Goal: Task Accomplishment & Management: Manage account settings

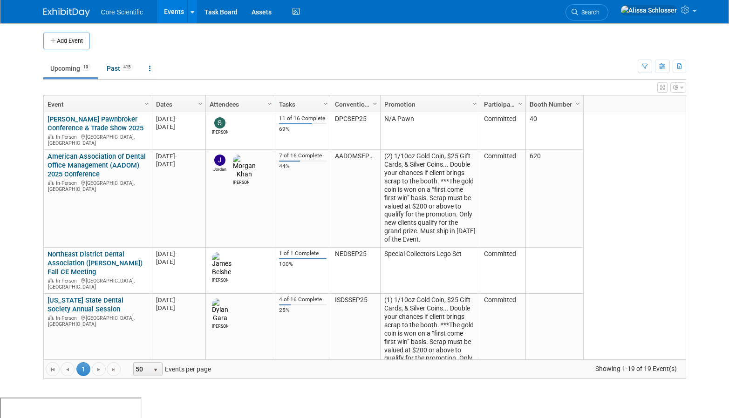
click at [300, 56] on td "Upcoming 19 Past 415 All Events 434 Past and Upcoming Grouped Annually Events g…" at bounding box center [340, 64] width 594 height 30
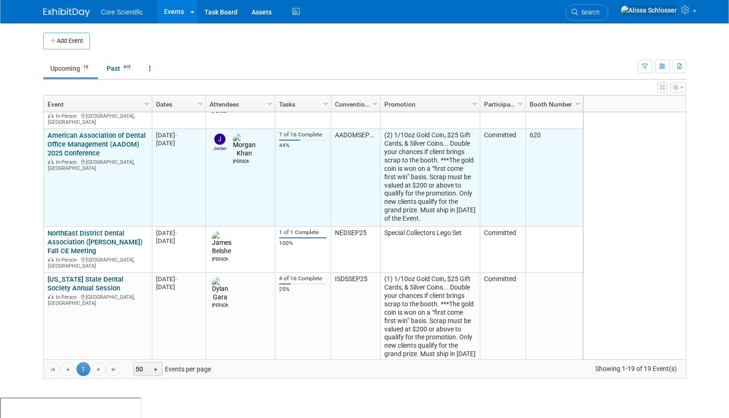
scroll to position [7, 0]
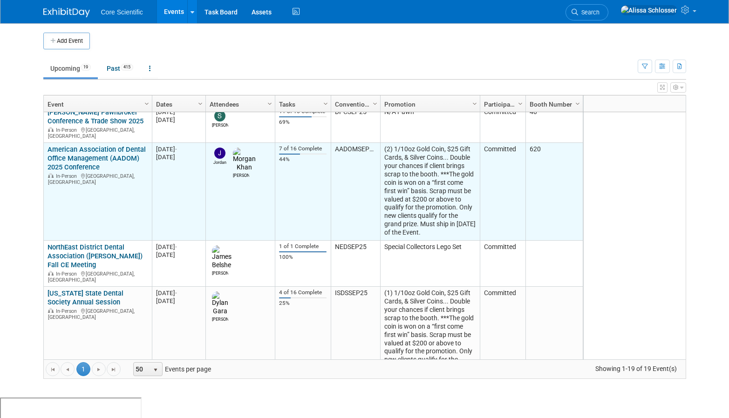
drag, startPoint x: 450, startPoint y: 227, endPoint x: 369, endPoint y: 139, distance: 119.6
click at [369, 143] on tr "American Association of Dental Office Management (AADOM) 2025 Conference Americ…" at bounding box center [313, 192] width 539 height 98
click at [507, 187] on td "Committed" at bounding box center [503, 192] width 46 height 98
drag, startPoint x: 449, startPoint y: 228, endPoint x: 381, endPoint y: 142, distance: 109.8
click at [381, 143] on td "(2) 1/10oz Gold Coin, $25 Gift Cards, & Silver Coins... Double your chances if …" at bounding box center [430, 192] width 100 height 98
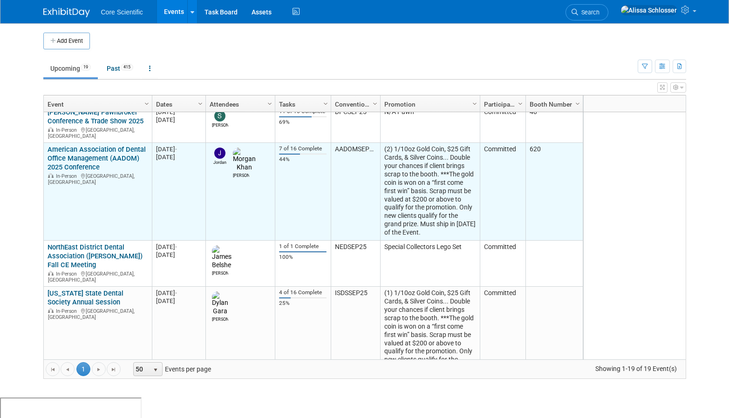
click at [452, 227] on td "(2) 1/10oz Gold Coin, $25 Gift Cards, & Silver Coins... Double your chances if …" at bounding box center [430, 192] width 100 height 98
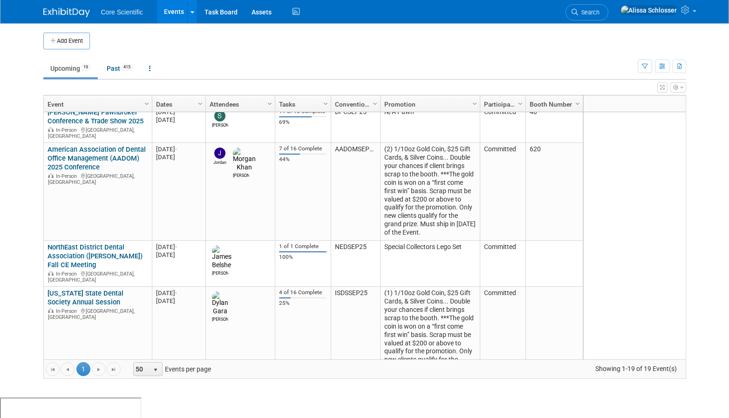
click at [621, 204] on div "2025 M-2025-09 September 2025 Orange Beach, AL 27200 Perdido Beah Resort Orange…" at bounding box center [634, 235] width 103 height 247
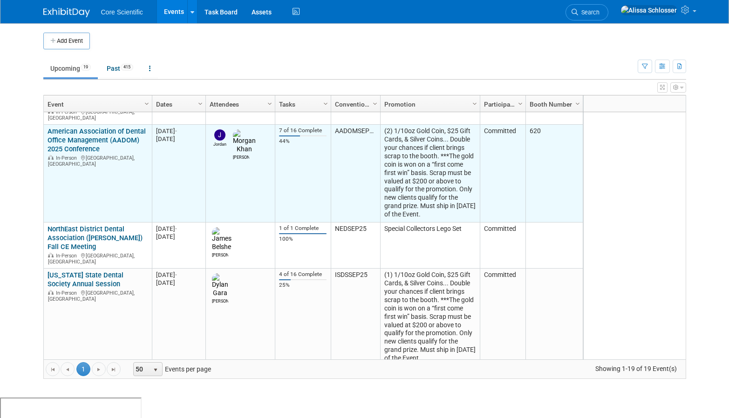
scroll to position [29, 0]
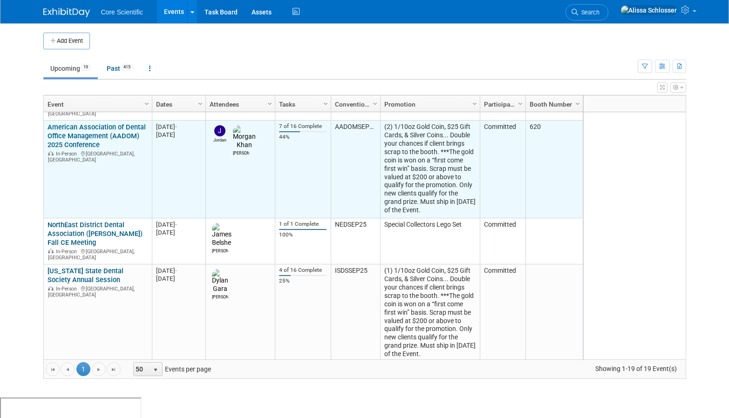
click at [216, 126] on img at bounding box center [219, 130] width 11 height 11
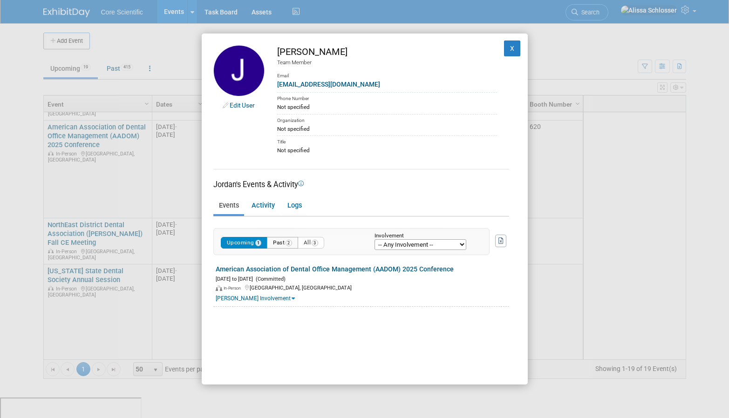
click at [284, 244] on button "Past 2" at bounding box center [282, 243] width 31 height 12
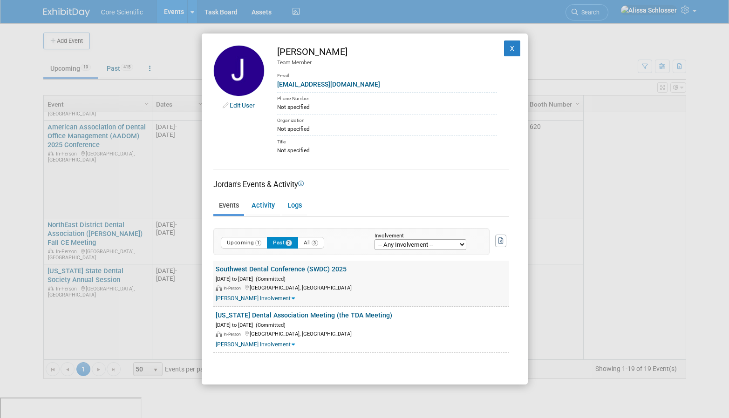
click at [295, 269] on link "Southwest Dental Conference (SWDC) 2025" at bounding box center [281, 268] width 131 height 7
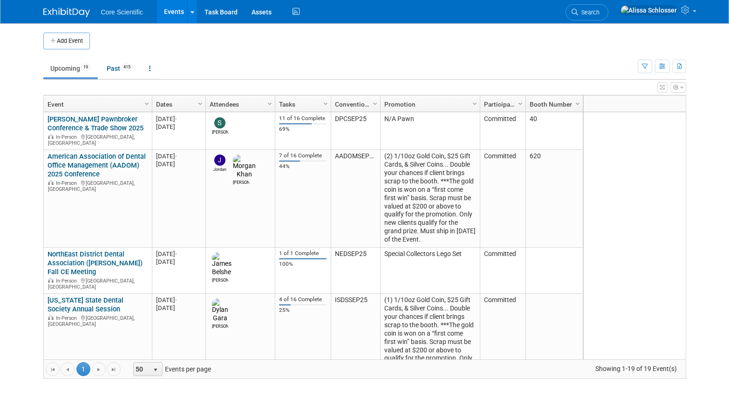
click at [638, 185] on div "2025 M-2025-09 September 2025 Orange Beach, AL 27200 Perdido Beah Resort Orange…" at bounding box center [634, 235] width 103 height 247
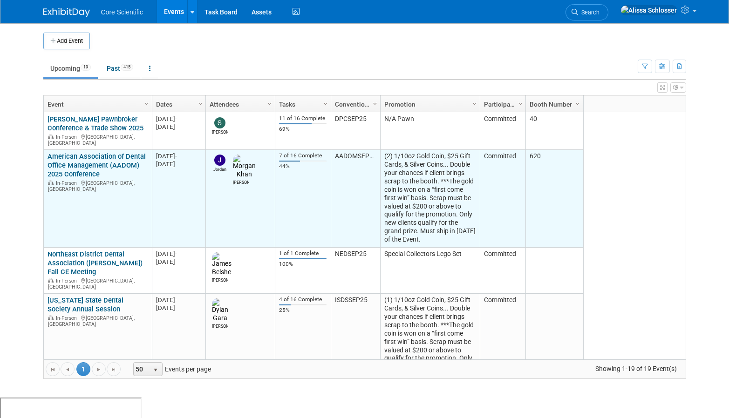
drag, startPoint x: 449, startPoint y: 234, endPoint x: 398, endPoint y: 156, distance: 92.7
click at [469, 212] on td "(2) 1/10oz Gold Coin, $25 Gift Cards, & Silver Coins... Double your chances if …" at bounding box center [430, 199] width 100 height 98
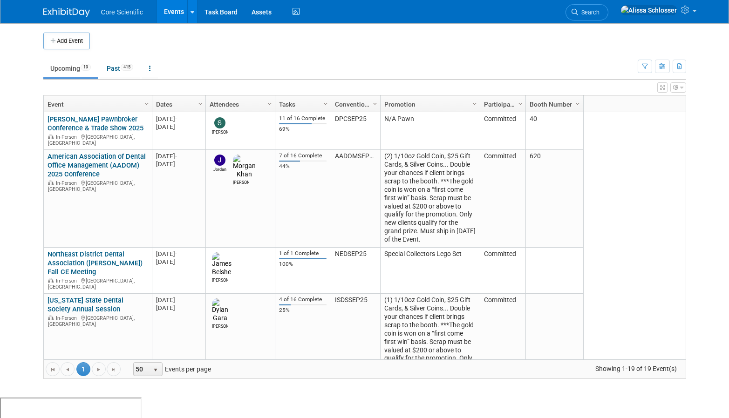
click at [620, 178] on div "2025 M-2025-09 September 2025 Orange Beach, AL 27200 Perdido Beah Resort Orange…" at bounding box center [634, 235] width 103 height 247
click at [639, 204] on div "2025 M-2025-09 September 2025 Orange Beach, AL 27200 Perdido Beah Resort Orange…" at bounding box center [634, 235] width 103 height 247
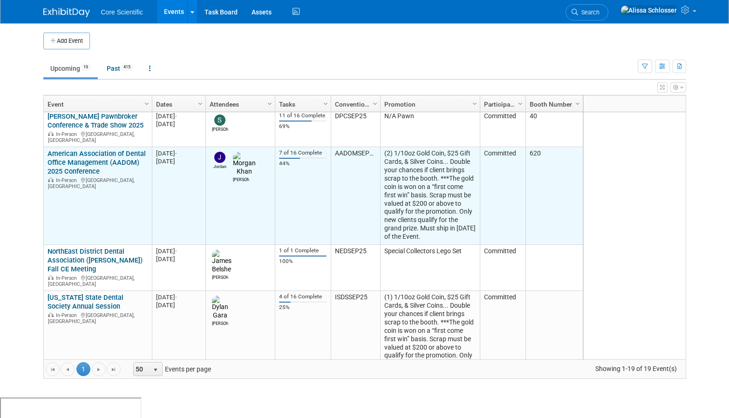
scroll to position [7, 0]
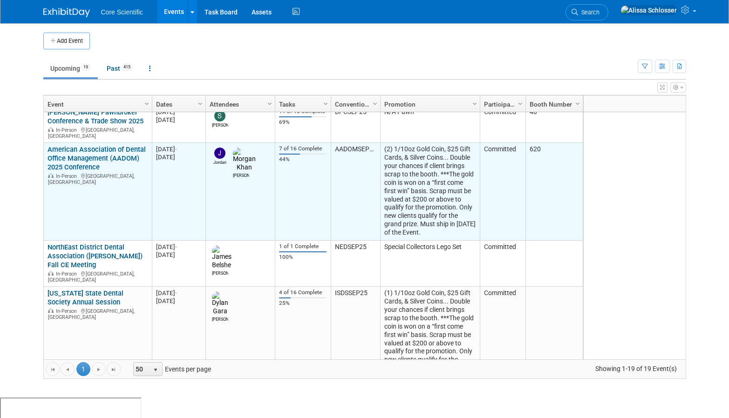
click at [90, 152] on link "American Association of Dental Office Management (AADOM) 2025 Conference" at bounding box center [97, 158] width 98 height 26
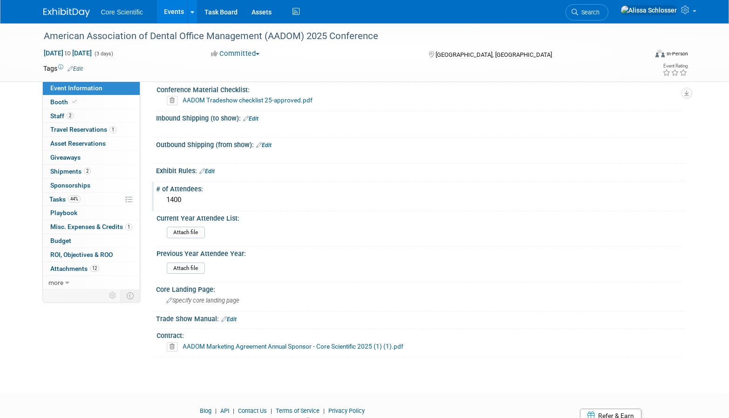
scroll to position [834, 0]
click at [187, 199] on div "1400" at bounding box center [421, 200] width 516 height 14
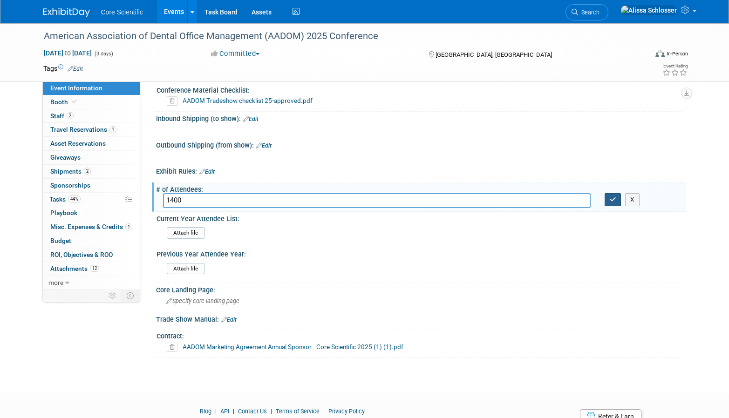
click at [614, 198] on icon "button" at bounding box center [613, 200] width 7 height 6
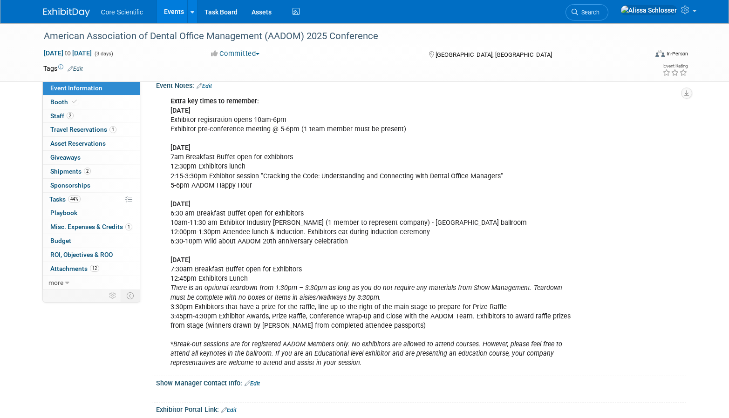
scroll to position [407, 0]
click at [58, 200] on span "Tasks 44%" at bounding box center [64, 199] width 31 height 7
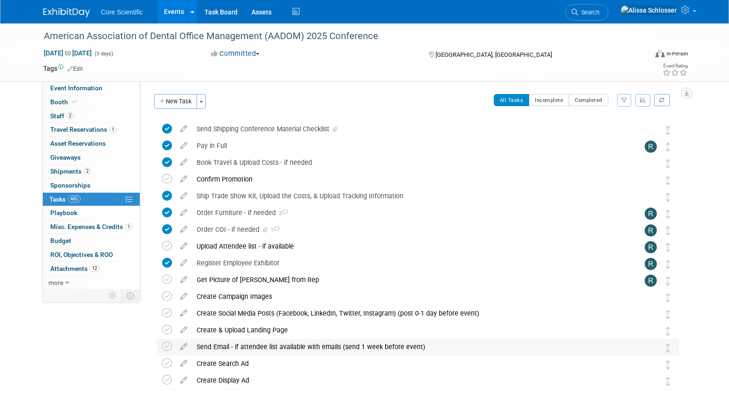
scroll to position [28, 0]
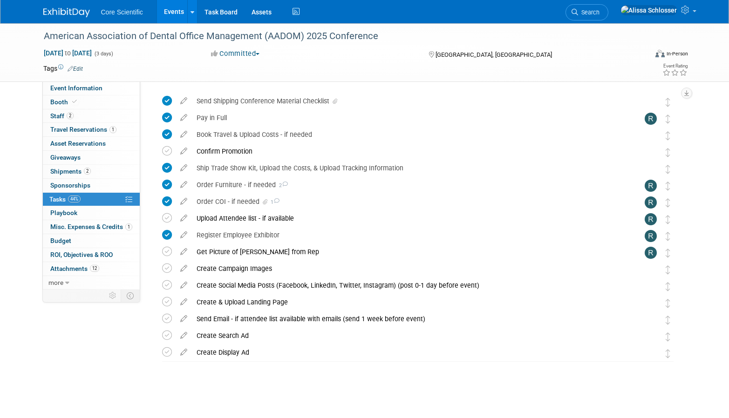
click at [245, 76] on div "Tags Edit Event Rating" at bounding box center [365, 70] width 659 height 16
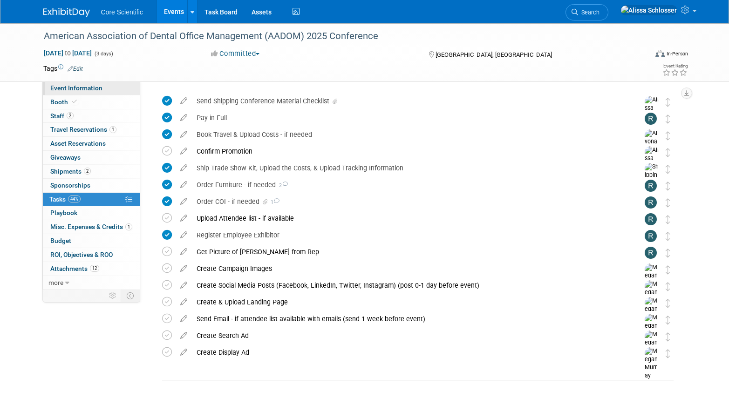
scroll to position [0, 0]
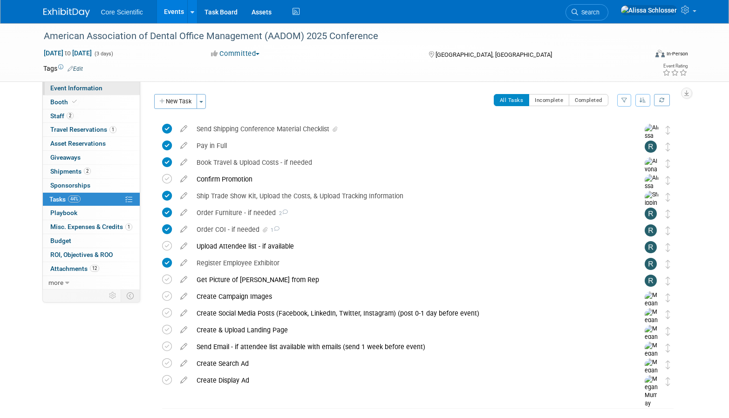
click at [86, 87] on span "Event Information" at bounding box center [76, 87] width 52 height 7
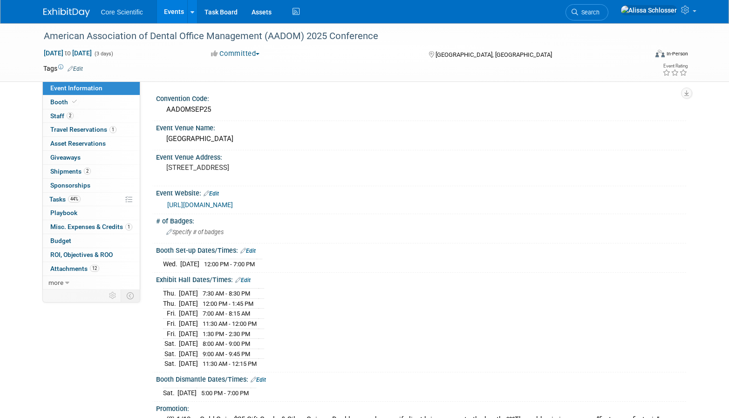
click at [178, 10] on link "Events" at bounding box center [174, 11] width 34 height 23
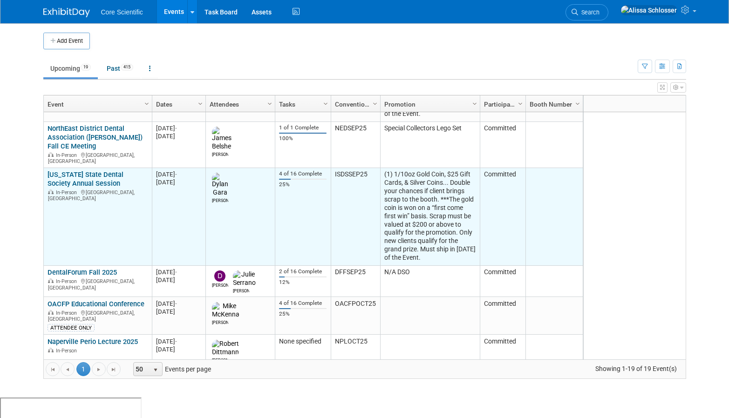
scroll to position [166, 0]
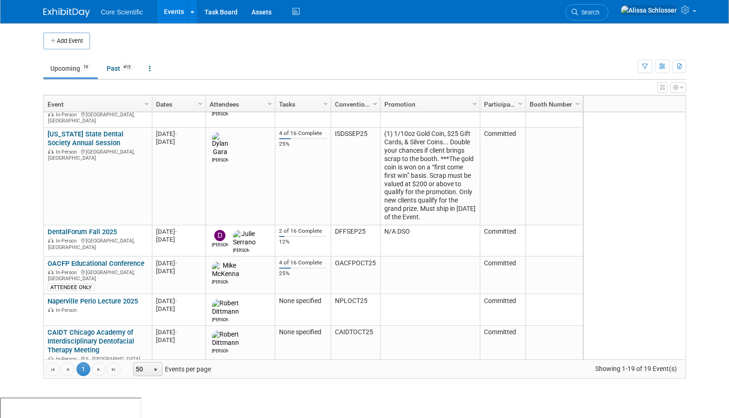
click at [113, 130] on link "[US_STATE] State Dental Society Annual Session" at bounding box center [86, 138] width 76 height 17
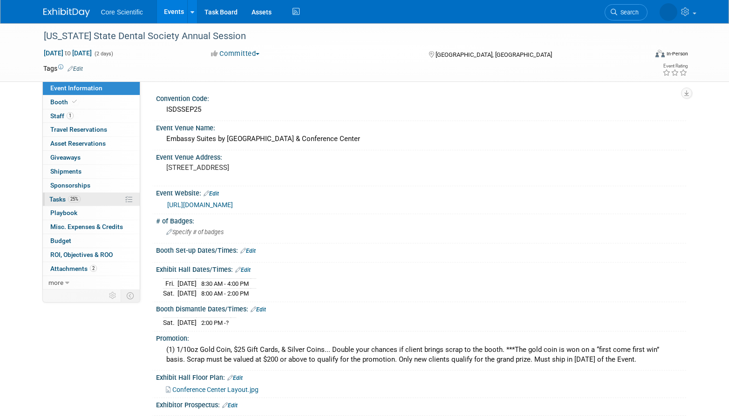
click at [50, 199] on span "Tasks 25%" at bounding box center [64, 199] width 31 height 7
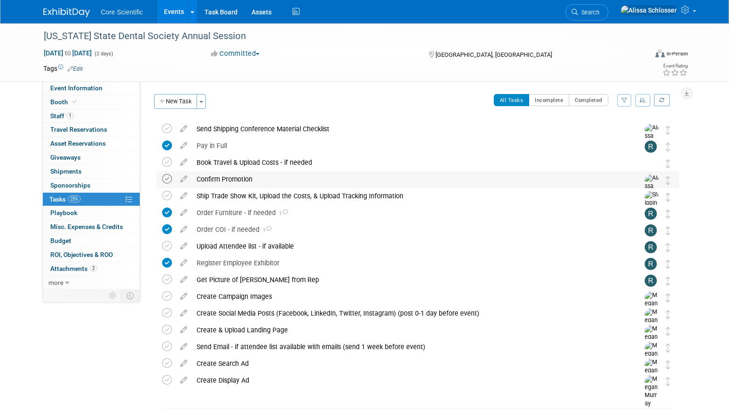
click at [164, 178] on icon at bounding box center [167, 179] width 10 height 10
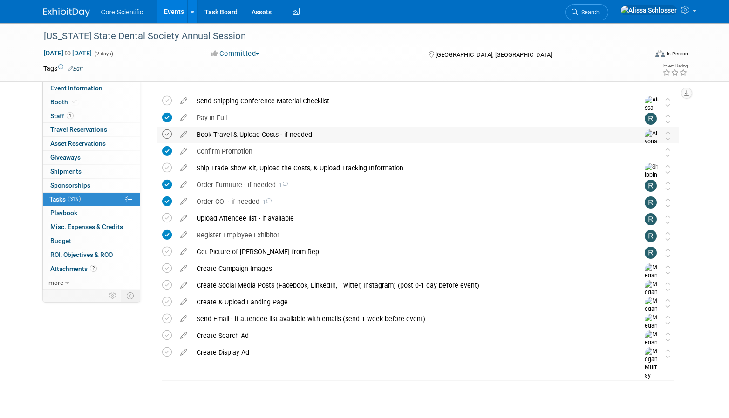
click at [167, 134] on icon at bounding box center [167, 134] width 10 height 10
click at [168, 135] on icon at bounding box center [167, 134] width 10 height 10
click at [63, 127] on span "Travel Reservations 0" at bounding box center [78, 129] width 57 height 7
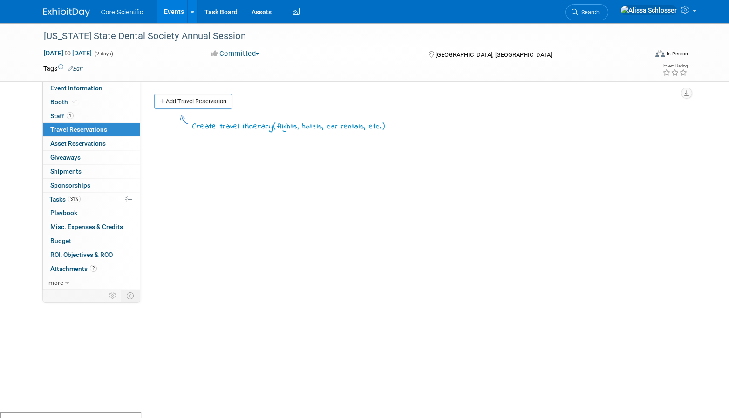
click at [183, 8] on link "Events" at bounding box center [174, 11] width 34 height 23
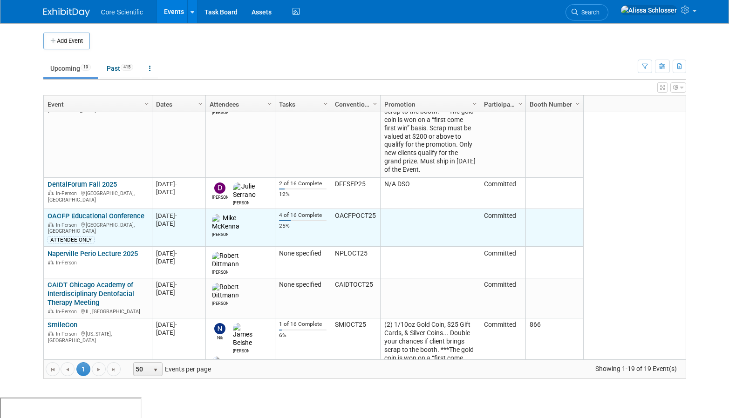
scroll to position [257, 0]
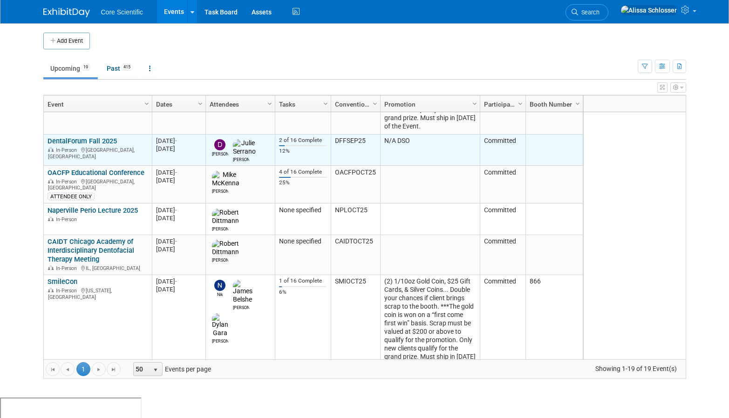
click at [98, 137] on link "DentalForum Fall 2025" at bounding box center [82, 141] width 69 height 8
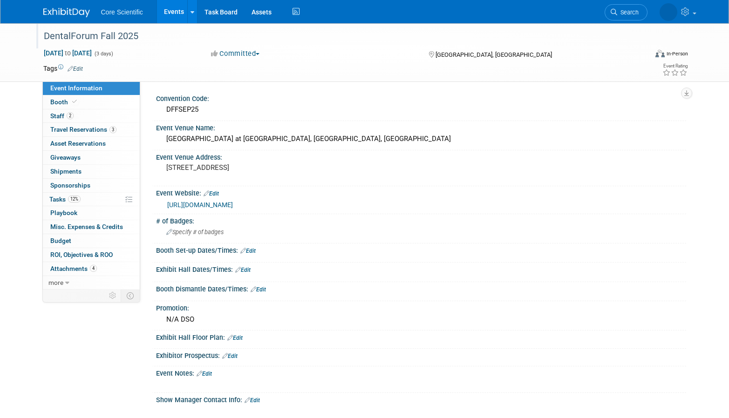
click at [200, 34] on div "DentalForum Fall 2025" at bounding box center [337, 36] width 593 height 17
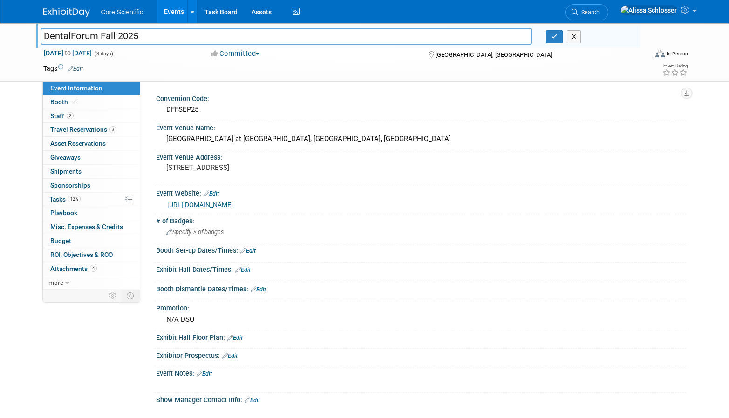
click at [394, 67] on td at bounding box center [331, 68] width 496 height 9
click at [561, 32] on button "button" at bounding box center [554, 36] width 17 height 13
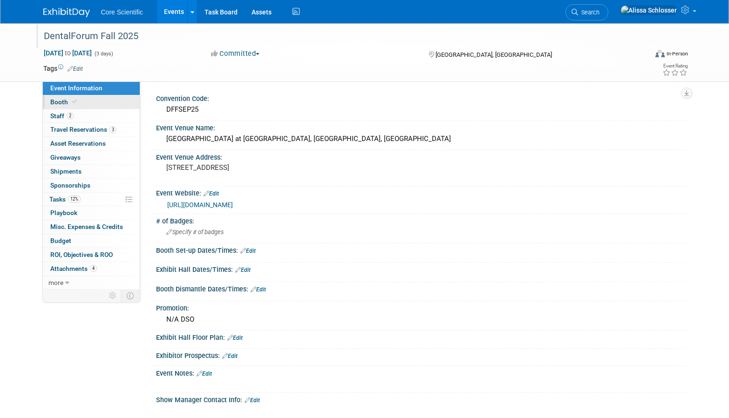
click at [60, 101] on span "Booth" at bounding box center [64, 101] width 28 height 7
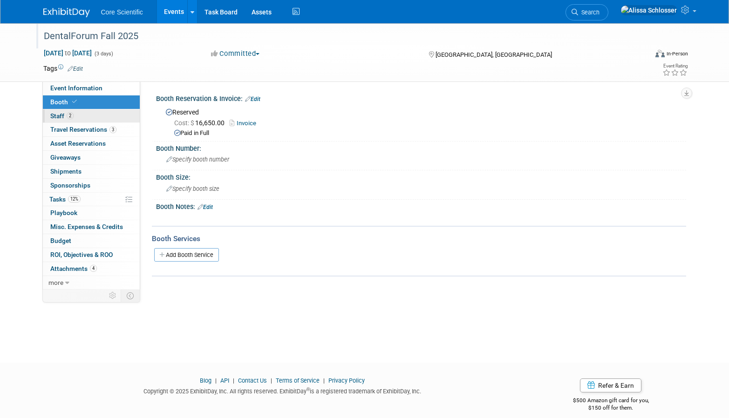
click at [58, 115] on span "Staff 2" at bounding box center [61, 115] width 23 height 7
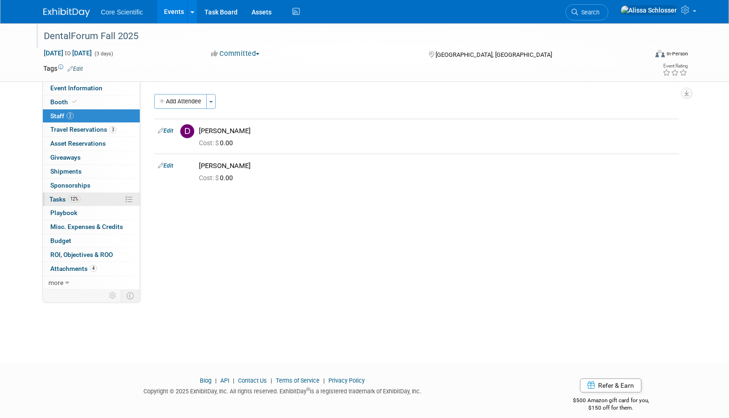
click at [63, 195] on link "12% Tasks 12%" at bounding box center [91, 200] width 97 height 14
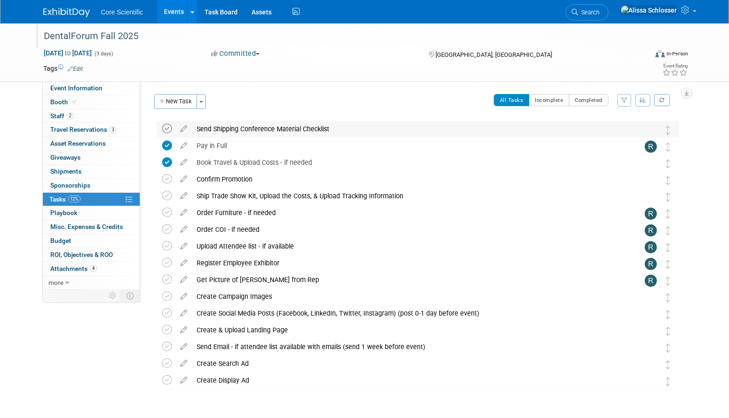
click at [166, 129] on icon at bounding box center [167, 129] width 10 height 10
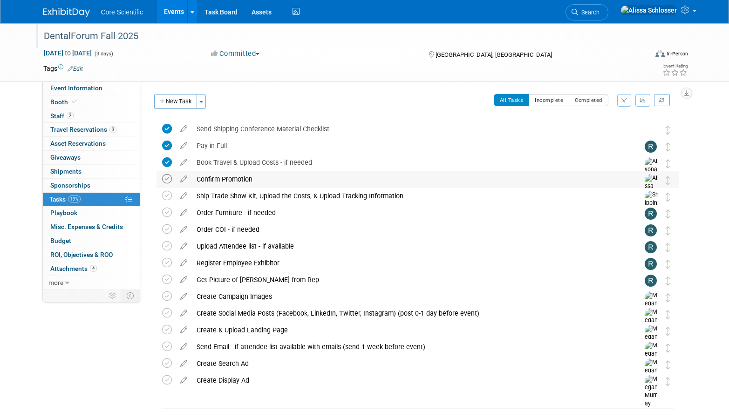
click at [163, 181] on icon at bounding box center [167, 179] width 10 height 10
click at [170, 195] on icon at bounding box center [167, 196] width 10 height 10
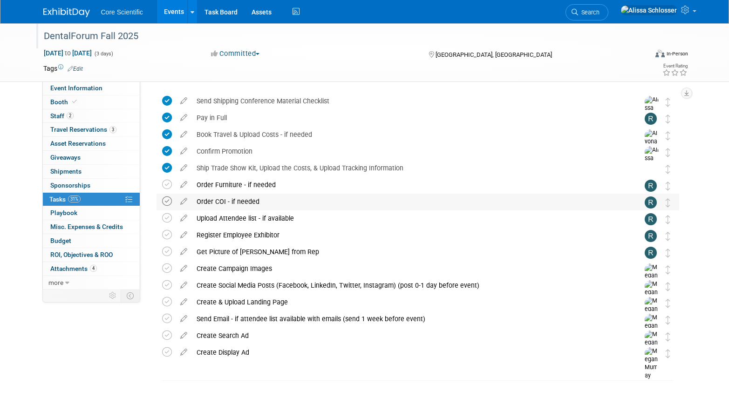
click at [167, 203] on icon at bounding box center [167, 202] width 10 height 10
click at [168, 183] on icon at bounding box center [167, 185] width 10 height 10
click at [164, 218] on icon at bounding box center [167, 218] width 10 height 10
click at [166, 235] on icon at bounding box center [167, 235] width 10 height 10
click at [166, 270] on icon at bounding box center [167, 269] width 10 height 10
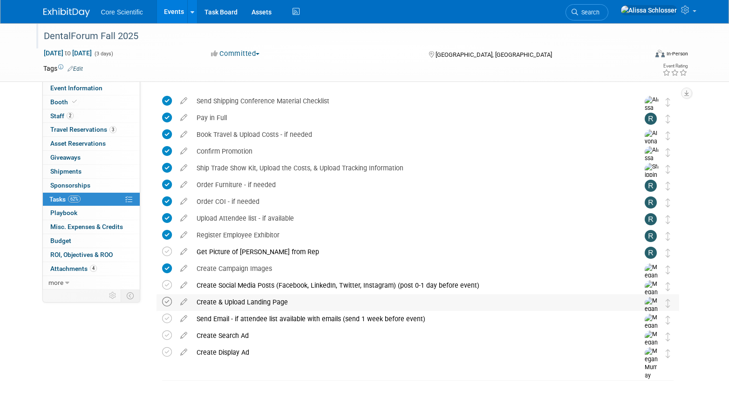
click at [168, 302] on icon at bounding box center [167, 302] width 10 height 10
drag, startPoint x: 168, startPoint y: 319, endPoint x: 166, endPoint y: 336, distance: 17.8
click at [168, 319] on icon at bounding box center [167, 319] width 10 height 10
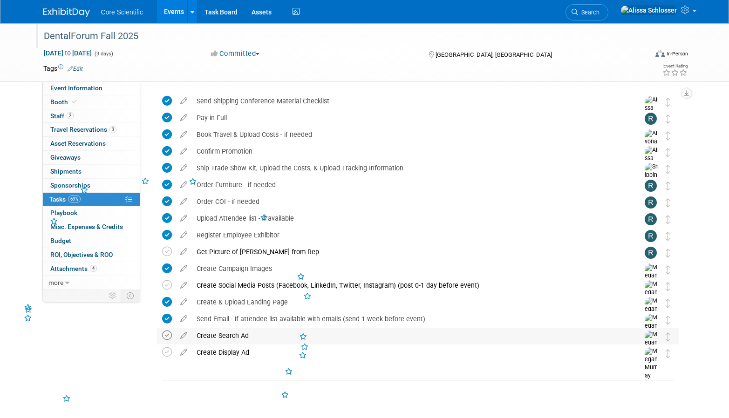
click at [166, 336] on icon at bounding box center [167, 336] width 10 height 10
click at [166, 353] on icon at bounding box center [167, 352] width 10 height 10
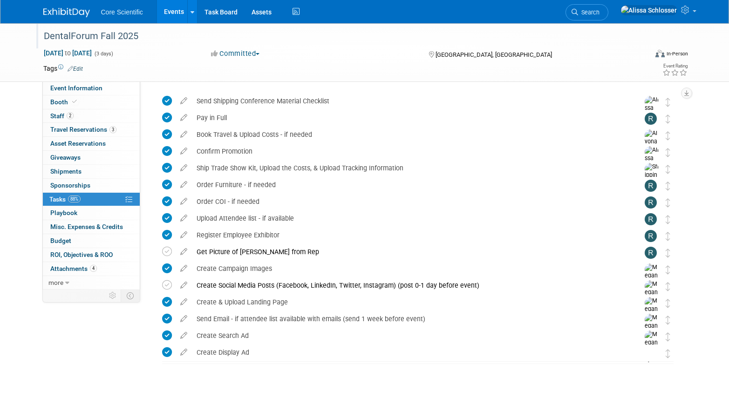
click at [518, 47] on div "DentalForum Fall 2025" at bounding box center [338, 35] width 604 height 25
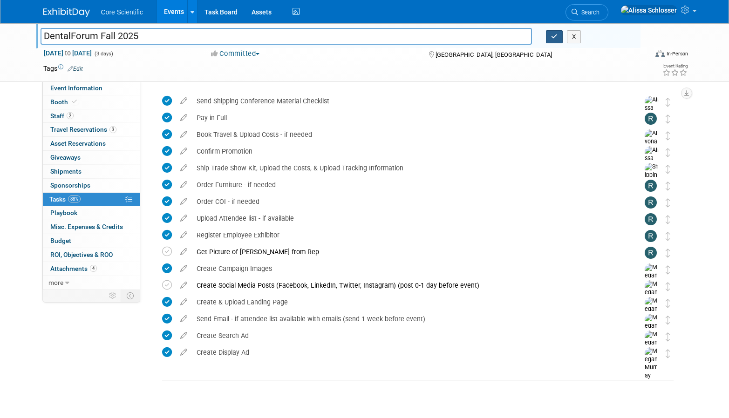
click at [551, 37] on icon "button" at bounding box center [554, 37] width 7 height 6
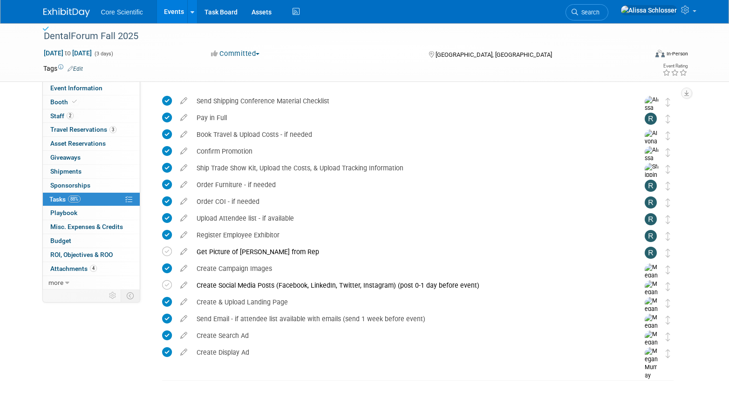
click at [178, 8] on link "Events" at bounding box center [174, 11] width 34 height 23
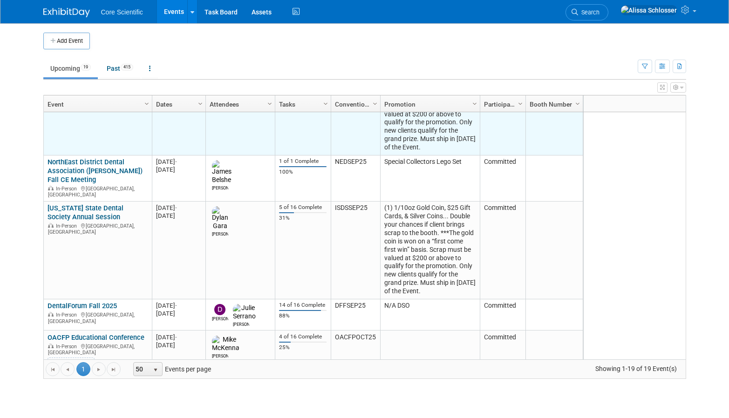
scroll to position [191, 0]
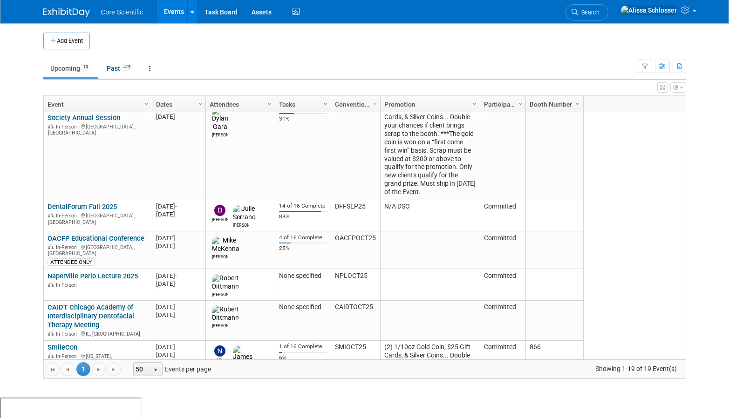
click at [601, 196] on div "2025 M-2025-[DATE] [GEOGRAPHIC_DATA], [GEOGRAPHIC_DATA] [GEOGRAPHIC_DATA] [URL]…" at bounding box center [634, 235] width 103 height 247
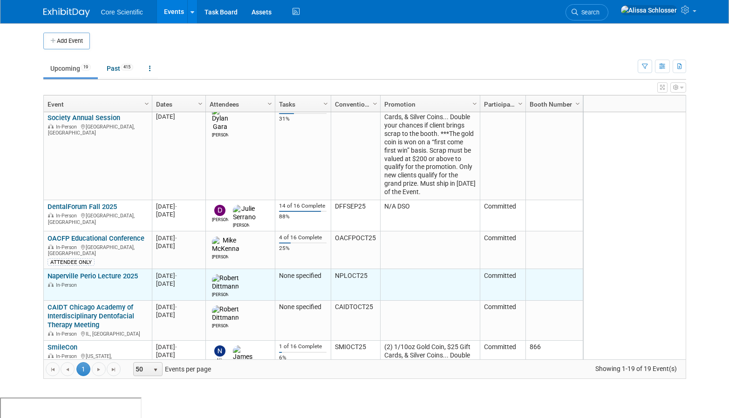
scroll to position [204, 0]
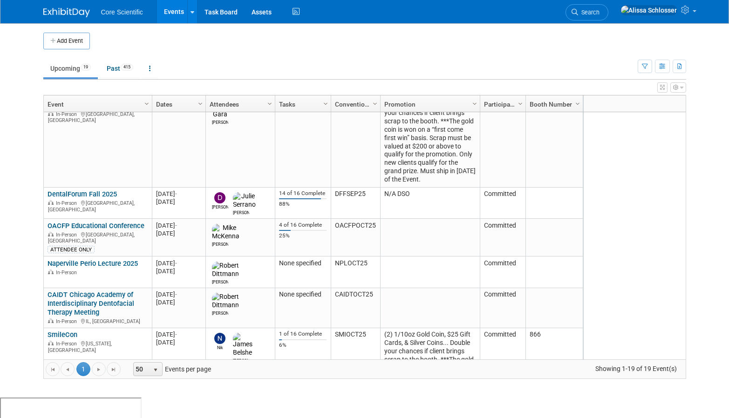
click at [621, 200] on div "2025 M-2025-09 September 2025 Orange Beach, AL 27200 Perdido Beah Resort Orange…" at bounding box center [634, 235] width 103 height 247
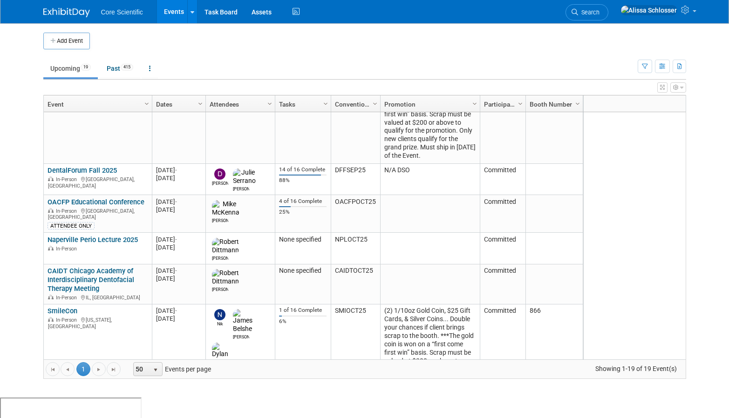
scroll to position [228, 0]
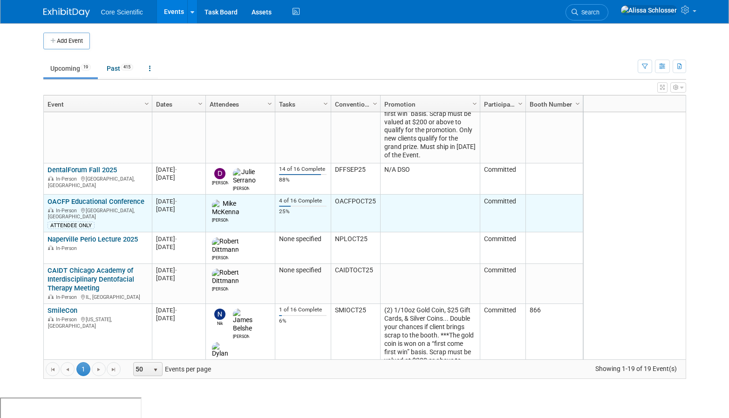
click at [103, 197] on link "OACFP Educational Conference" at bounding box center [96, 201] width 97 height 8
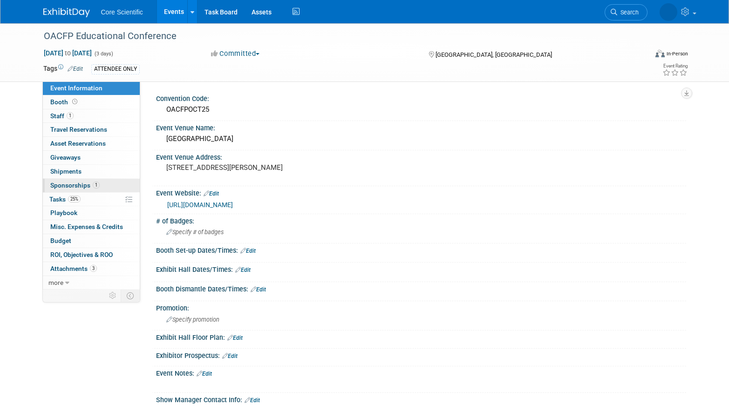
click at [79, 186] on span "Sponsorships 1" at bounding box center [74, 185] width 49 height 7
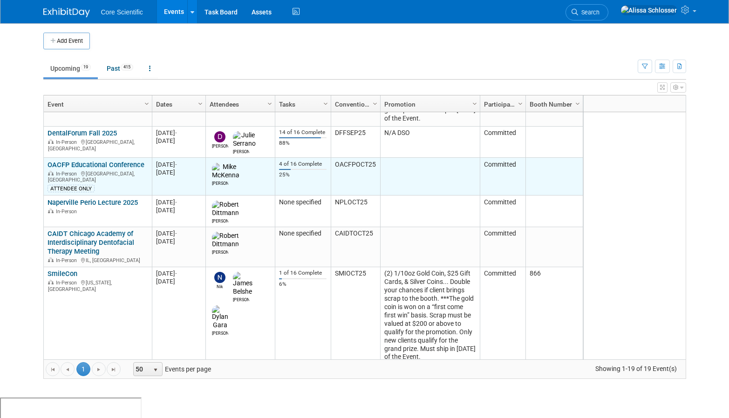
scroll to position [266, 0]
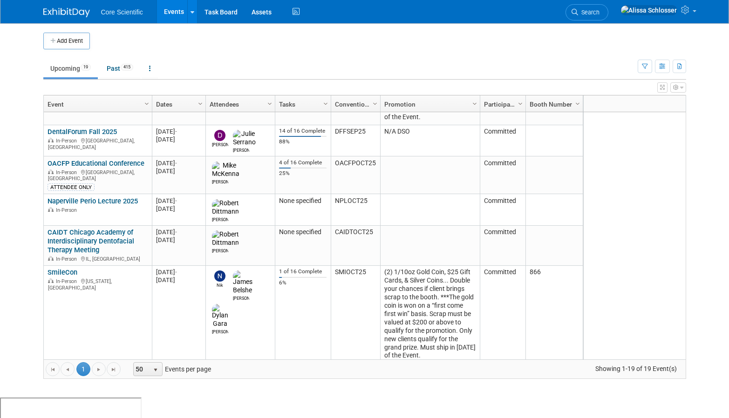
click at [274, 63] on ul "Upcoming 19 Past 415 All Events 434 Past and Upcoming Grouped Annually Events g…" at bounding box center [340, 69] width 594 height 21
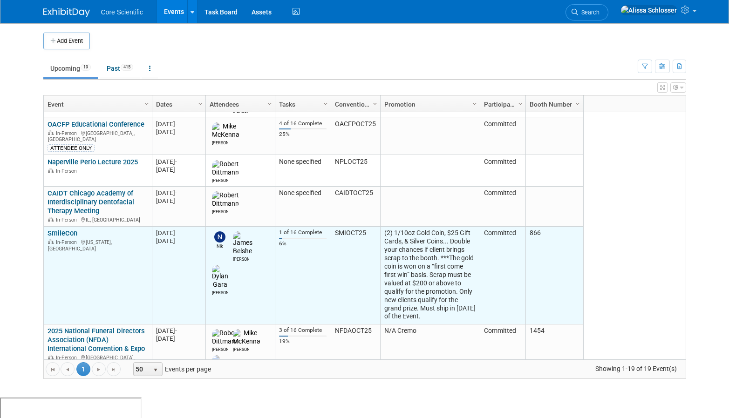
scroll to position [310, 0]
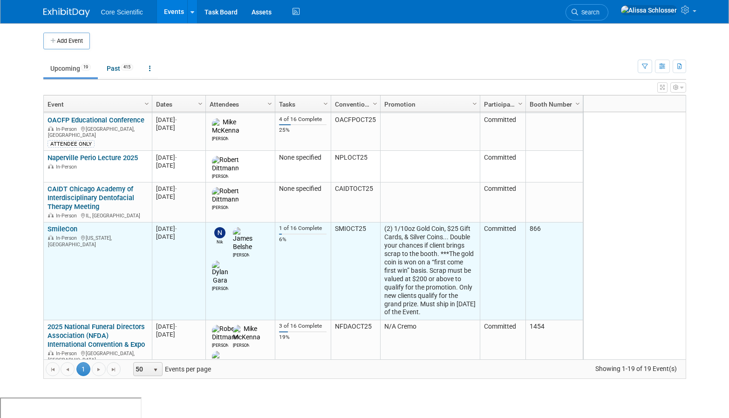
click at [69, 225] on link "SmileCon" at bounding box center [63, 229] width 30 height 8
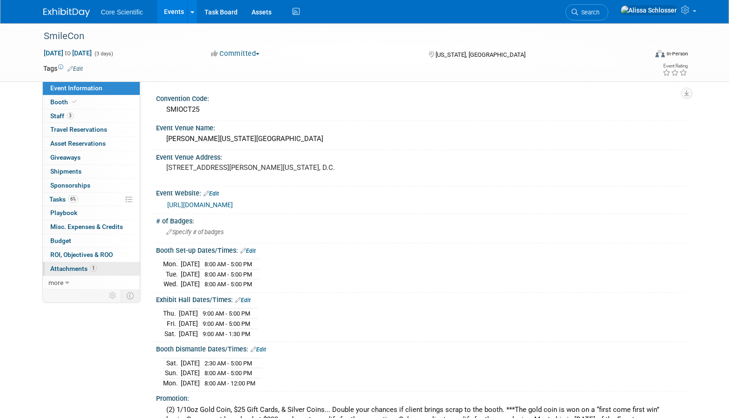
click at [60, 267] on span "Attachments 1" at bounding box center [73, 268] width 47 height 7
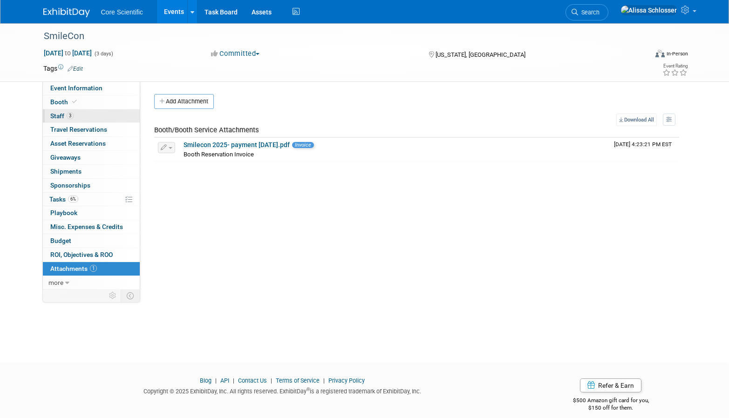
click at [54, 116] on span "Staff 3" at bounding box center [61, 115] width 23 height 7
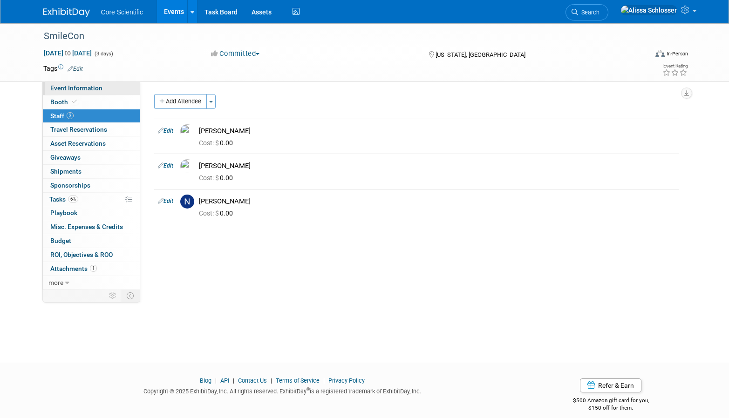
click at [75, 82] on link "Event Information" at bounding box center [91, 88] width 97 height 14
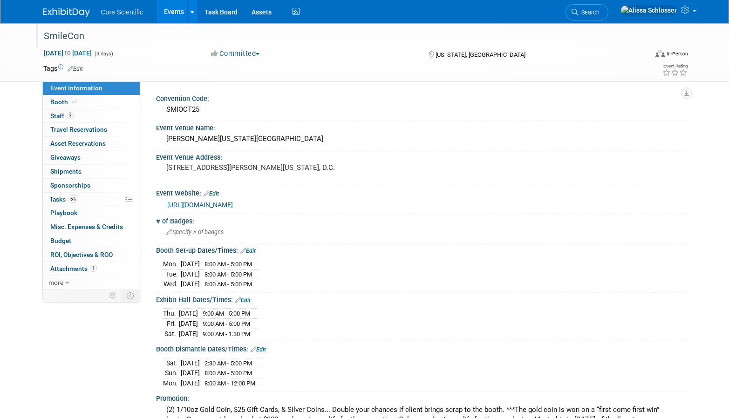
click at [186, 47] on div "SmileCon" at bounding box center [338, 35] width 604 height 25
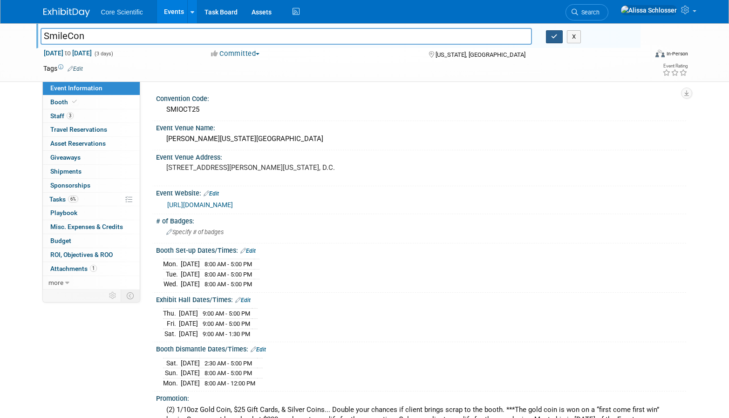
click at [553, 41] on button "button" at bounding box center [554, 36] width 17 height 13
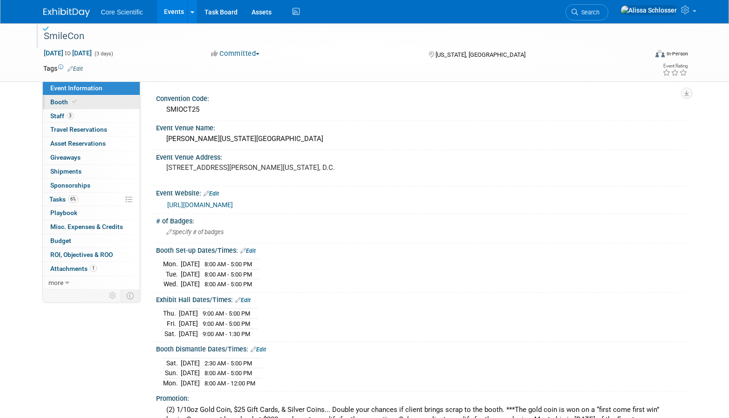
click at [57, 107] on link "Booth" at bounding box center [91, 102] width 97 height 14
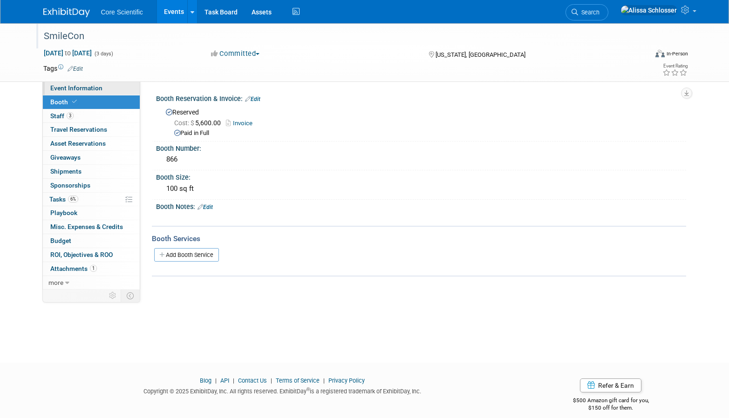
click at [75, 88] on span "Event Information" at bounding box center [76, 87] width 52 height 7
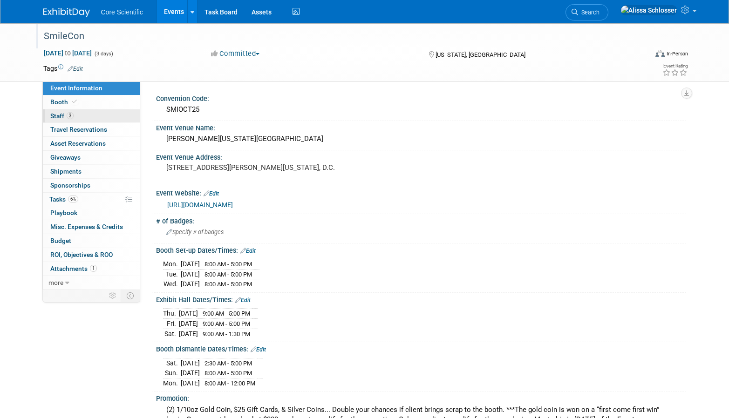
click at [63, 117] on span "Staff 3" at bounding box center [61, 115] width 23 height 7
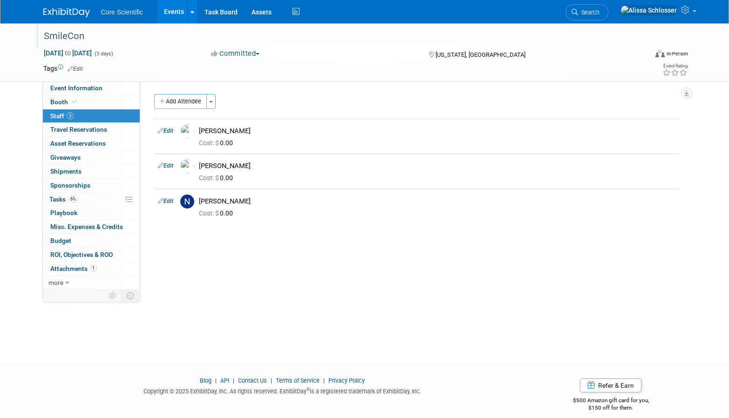
click at [80, 67] on link "Edit" at bounding box center [75, 69] width 15 height 7
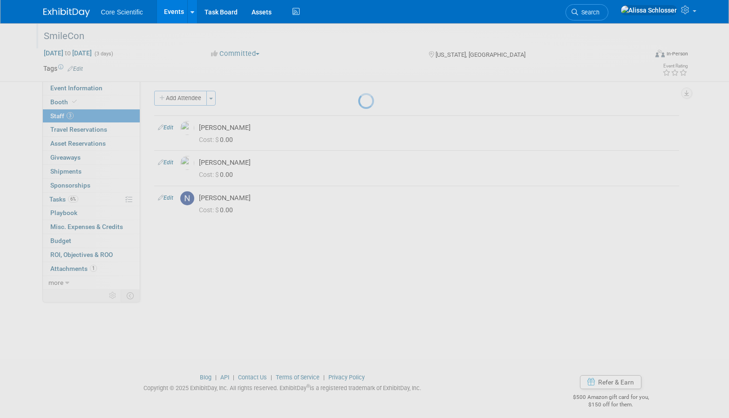
scroll to position [1, 0]
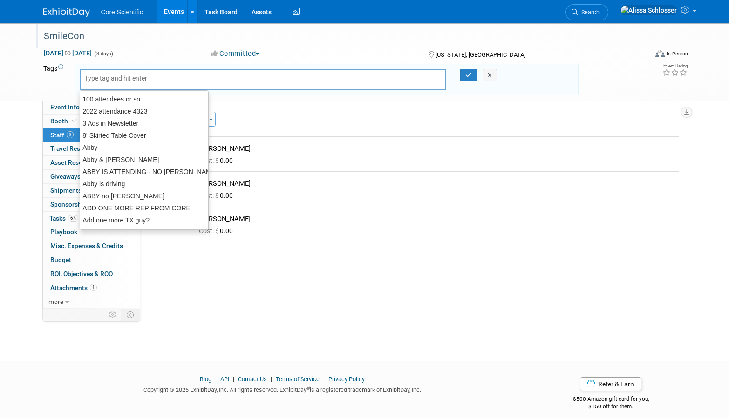
click at [287, 80] on div at bounding box center [263, 79] width 367 height 21
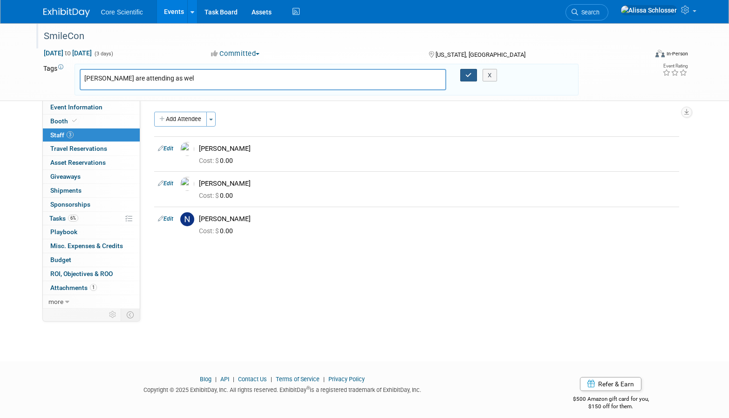
type input "Abby&Alex are attending as wel"
click at [469, 72] on icon "button" at bounding box center [468, 75] width 7 height 6
type input "Abby&Alex are attending as wel"
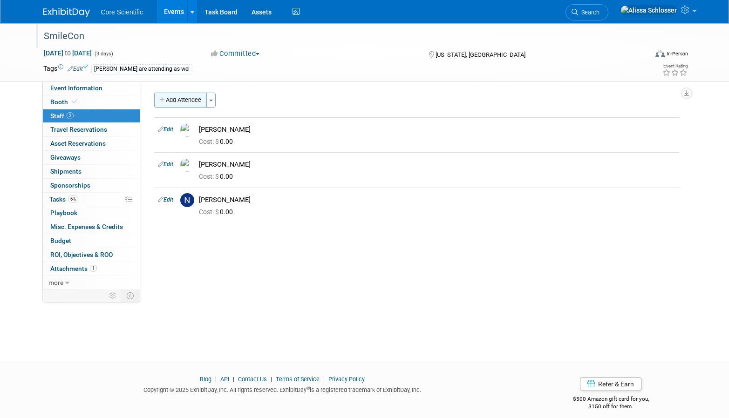
click at [178, 104] on button "Add Attendee" at bounding box center [180, 100] width 53 height 15
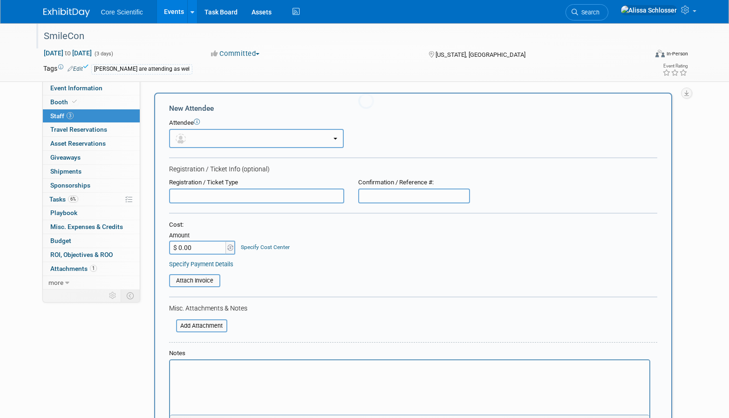
scroll to position [0, 0]
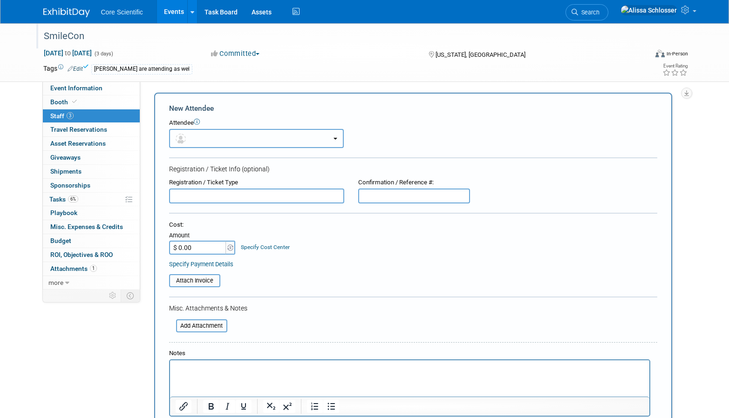
click at [250, 140] on button "button" at bounding box center [256, 138] width 175 height 19
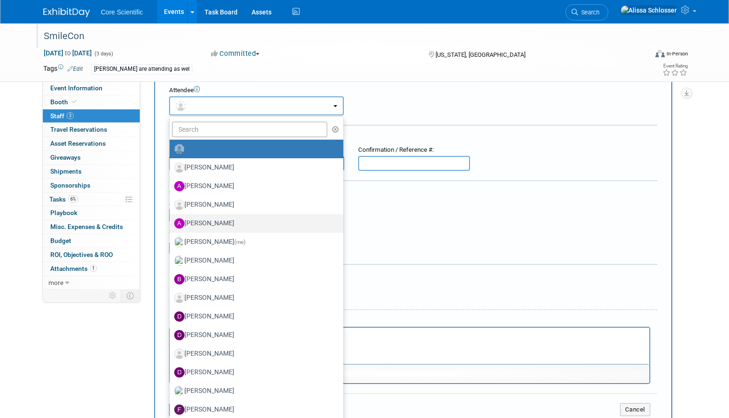
scroll to position [34, 0]
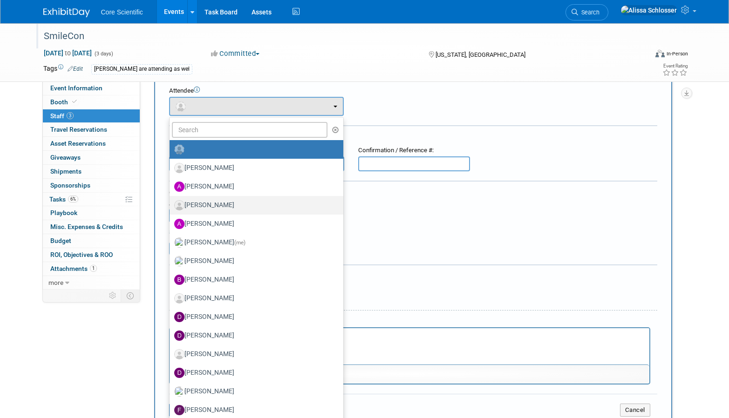
click at [213, 204] on label "Abby Belshe" at bounding box center [254, 205] width 160 height 15
click at [171, 204] on input "Abby Belshe" at bounding box center [168, 204] width 6 height 6
select select "5a9e8cee-cde9-41bd-b3df-0625dc1bc9e2"
select select "4"
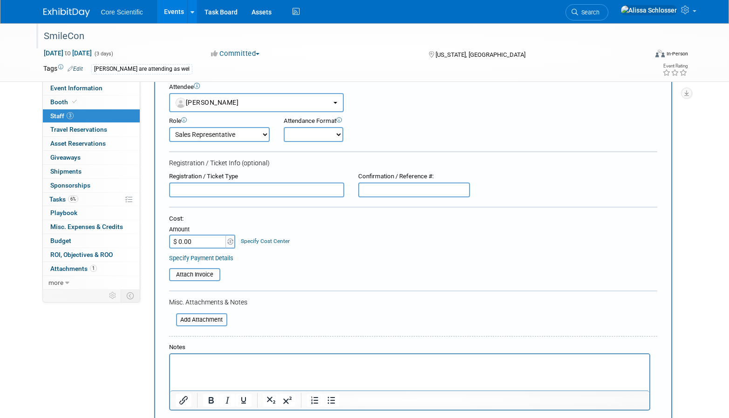
scroll to position [37, 0]
click at [212, 107] on button "Abby Belshe" at bounding box center [256, 103] width 175 height 19
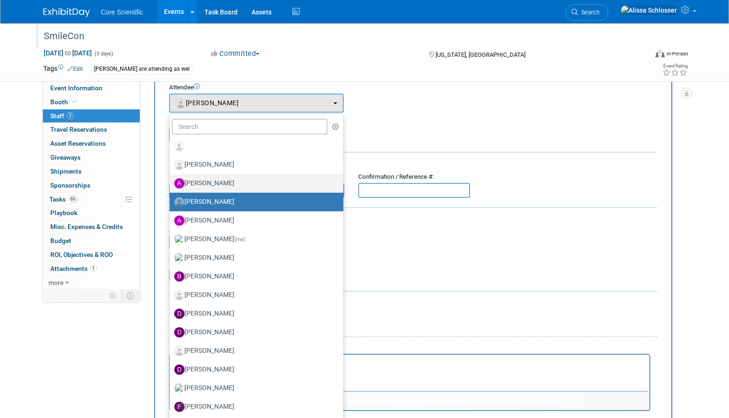
click at [248, 183] on label "Abbigail Belshe" at bounding box center [254, 183] width 160 height 15
click at [171, 183] on input "Abbigail Belshe" at bounding box center [168, 182] width 6 height 6
select select "05a50c2f-ee05-48f9-88d1-bd1b04a06639"
select select "1"
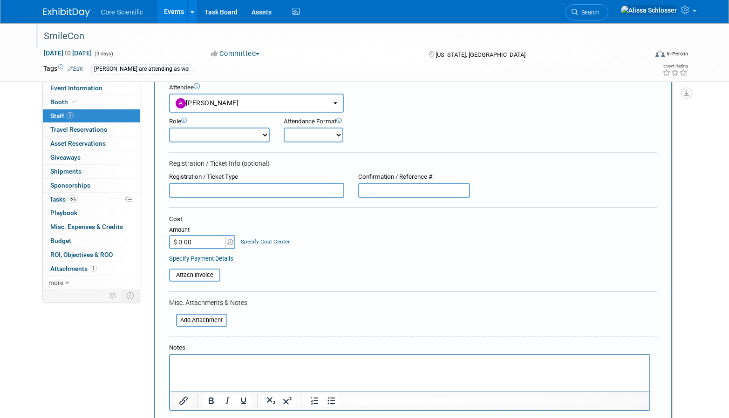
click at [487, 115] on div "Role Demonstrator Host Planner Presenter Sales Representative" at bounding box center [413, 128] width 502 height 30
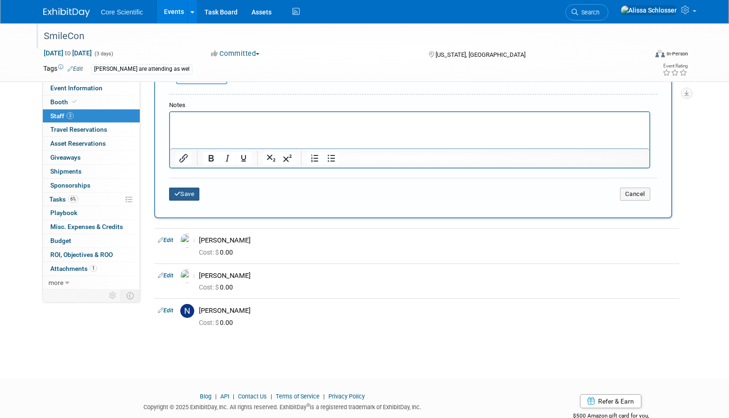
click at [185, 189] on button "Save" at bounding box center [184, 194] width 31 height 13
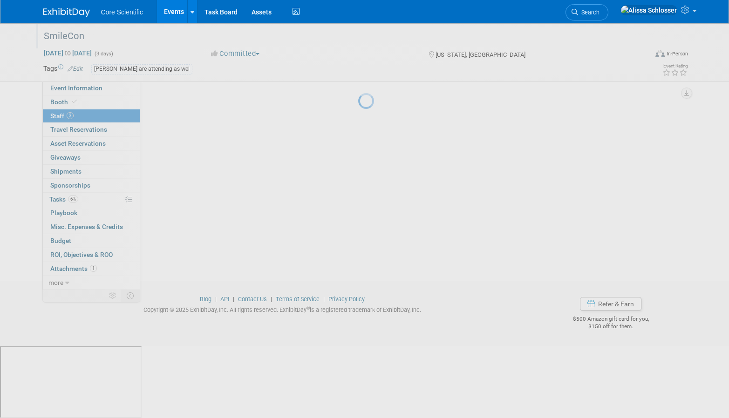
scroll to position [10, 0]
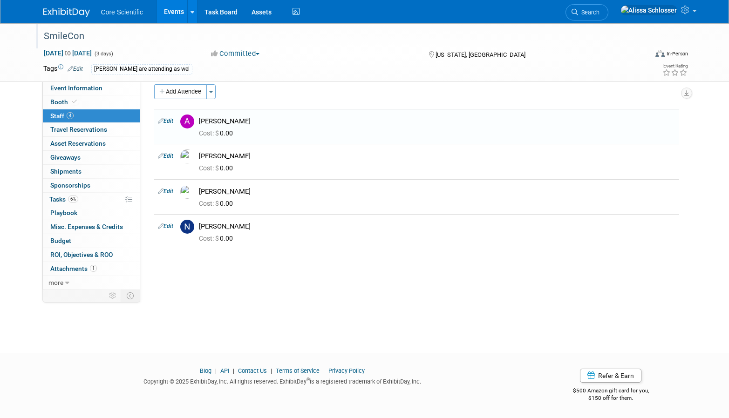
click at [294, 319] on div "SmileCon Oct 23, 2025 to Oct 25, 2025 (3 days) Oct 23, 2025 to Oct 25, 2025 Com…" at bounding box center [364, 175] width 729 height 323
click at [691, 14] on icon at bounding box center [686, 10] width 11 height 8
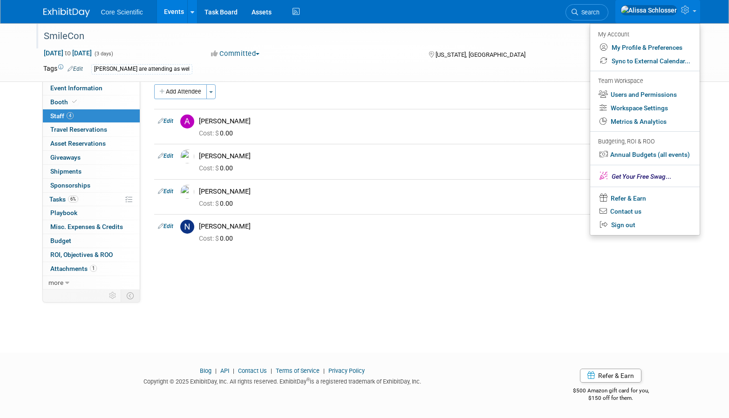
click at [517, 41] on div "SmileCon" at bounding box center [337, 36] width 593 height 17
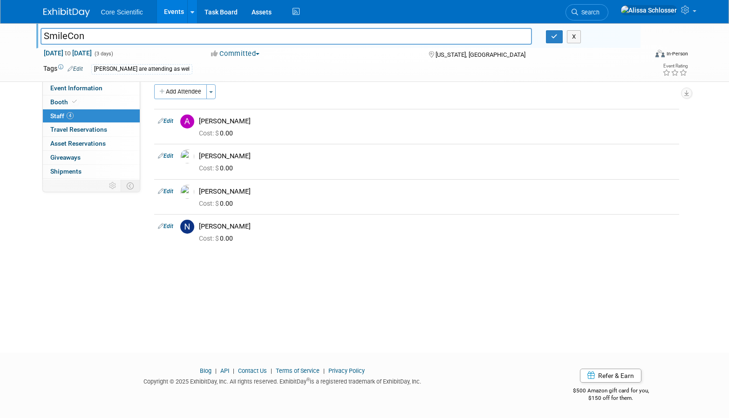
click at [605, 36] on div "X" at bounding box center [589, 36] width 87 height 13
click at [555, 40] on button "button" at bounding box center [554, 36] width 17 height 13
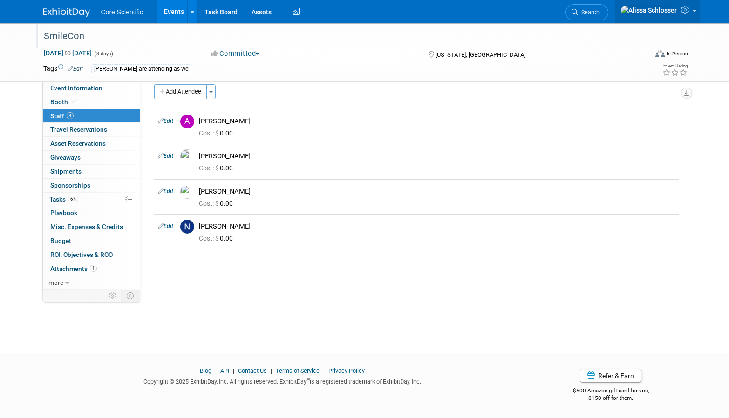
click at [694, 18] on link at bounding box center [657, 11] width 85 height 23
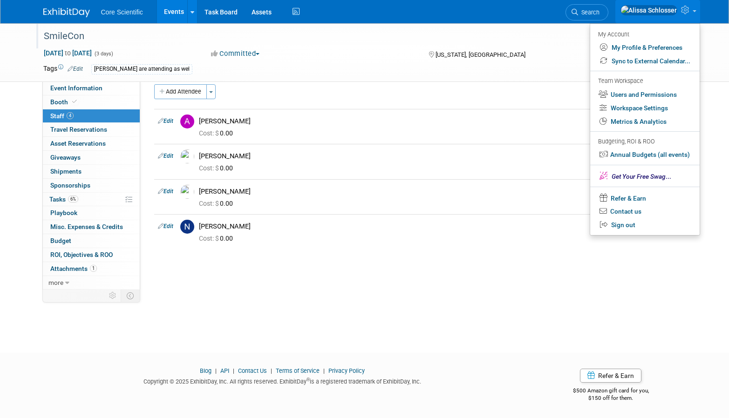
click at [516, 41] on div "SmileCon" at bounding box center [337, 36] width 593 height 17
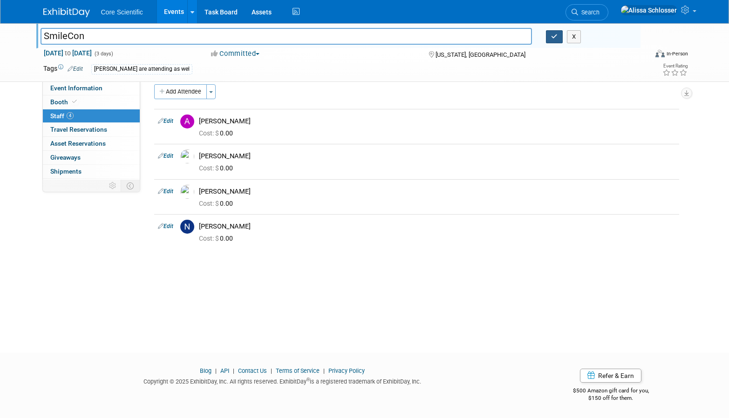
click at [552, 42] on button "button" at bounding box center [554, 36] width 17 height 13
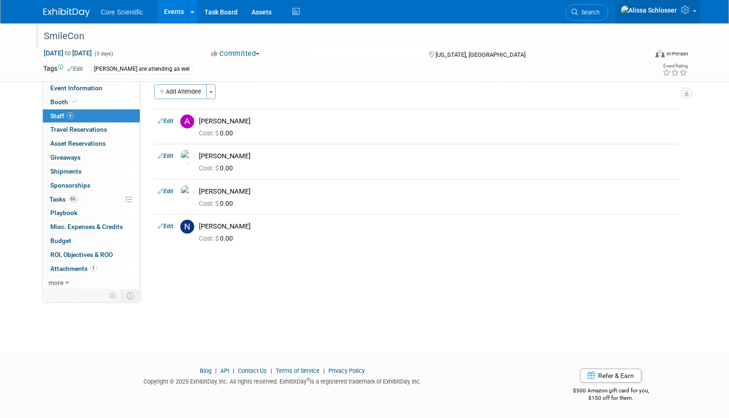
click at [693, 14] on link at bounding box center [657, 11] width 85 height 23
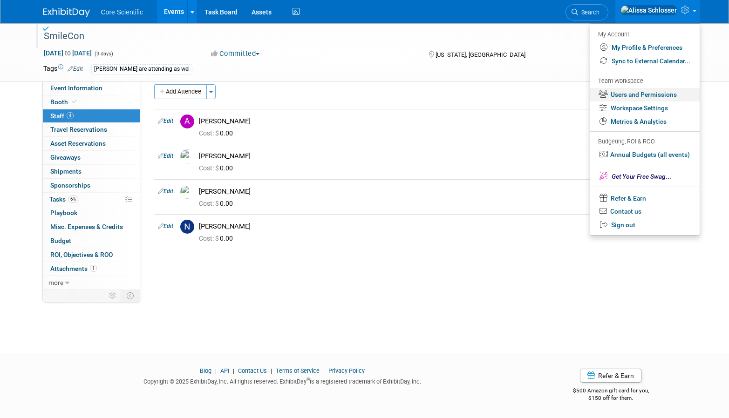
click at [639, 88] on link "Users and Permissions" at bounding box center [644, 95] width 109 height 14
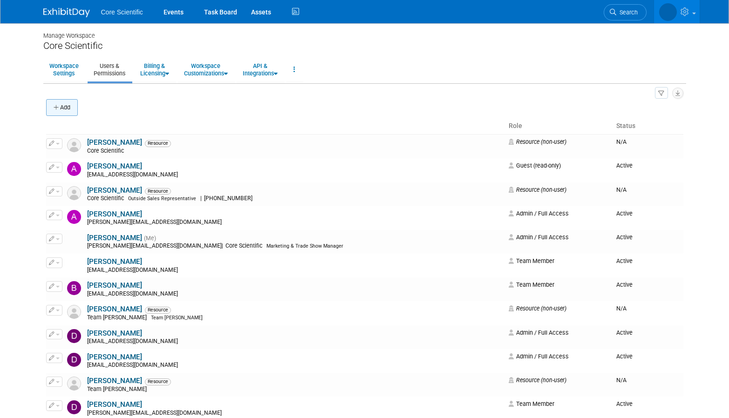
click at [67, 111] on button "Add" at bounding box center [62, 107] width 32 height 17
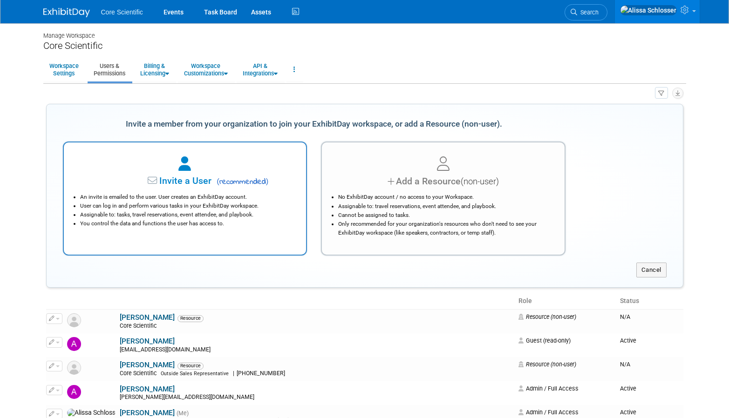
click at [194, 188] on div "Invite a User ( recommended )" at bounding box center [184, 182] width 219 height 14
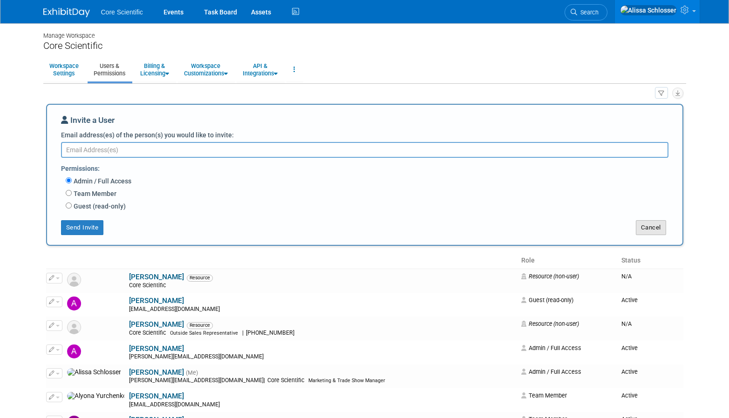
click at [644, 233] on button "Cancel" at bounding box center [651, 227] width 30 height 15
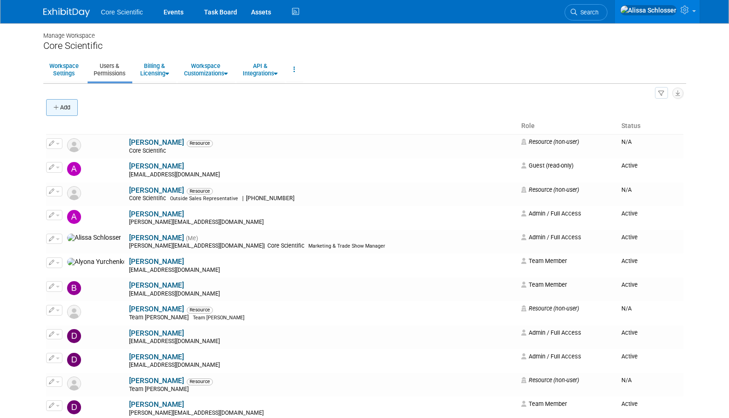
click at [74, 113] on button "Add" at bounding box center [62, 107] width 32 height 17
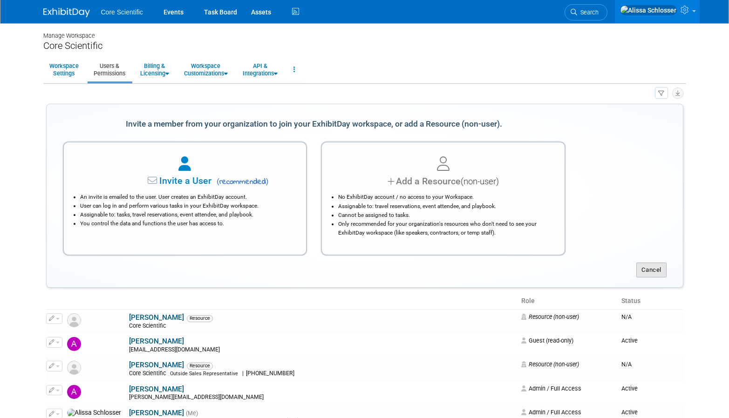
click at [658, 263] on button "Cancel" at bounding box center [651, 270] width 30 height 15
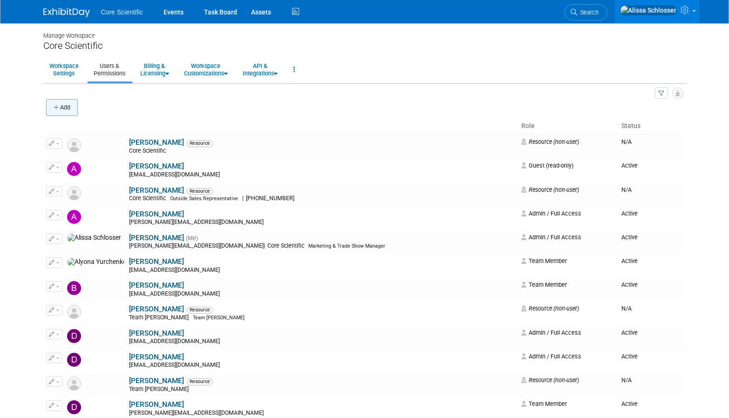
click at [78, 107] on button "Add" at bounding box center [62, 107] width 32 height 17
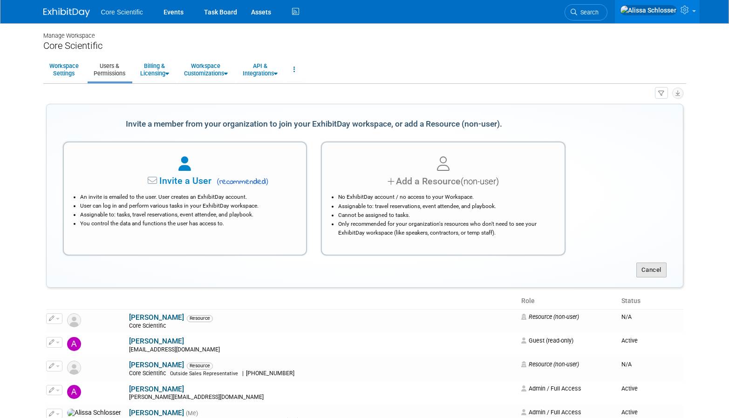
drag, startPoint x: 657, startPoint y: 272, endPoint x: 699, endPoint y: 188, distance: 93.7
click at [657, 272] on button "Cancel" at bounding box center [651, 270] width 30 height 15
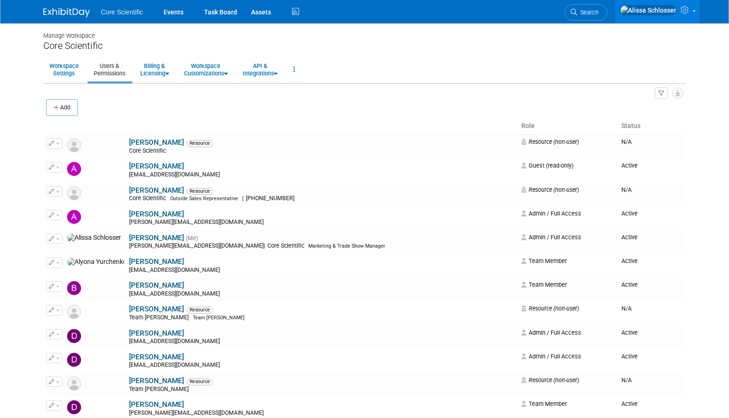
click at [701, 177] on body "Core Scientific Events Task Board Assets Activity Feed" at bounding box center [364, 209] width 729 height 418
click at [170, 14] on link "Events" at bounding box center [173, 11] width 34 height 23
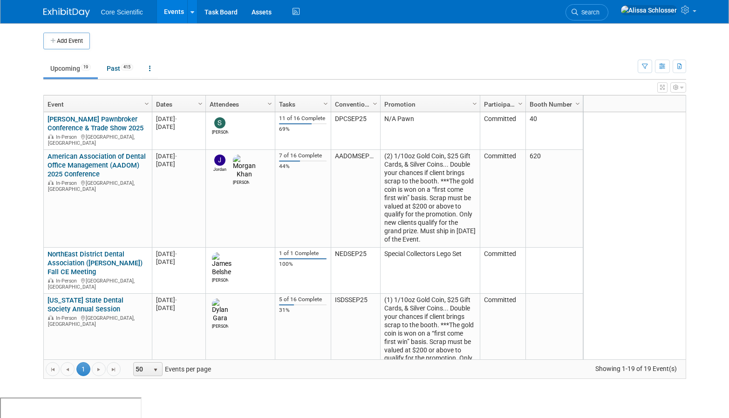
click at [420, 58] on td "Upcoming 19 Past 415 All Events 434 Past and Upcoming Grouped Annually Events g…" at bounding box center [340, 64] width 594 height 30
click at [408, 49] on td "Upcoming 19 Past 415 All Events 434 Past and Upcoming Grouped Annually Events g…" at bounding box center [340, 64] width 594 height 30
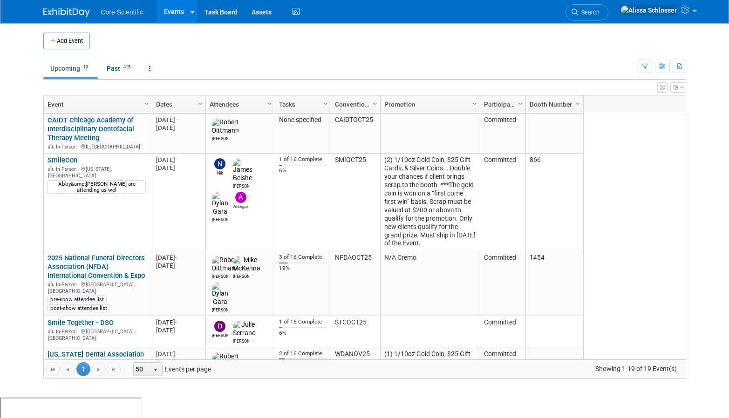
click at [482, 54] on td "Upcoming 19 Past 415 All Events 434 Past and Upcoming Grouped Annually Events g…" at bounding box center [340, 64] width 594 height 30
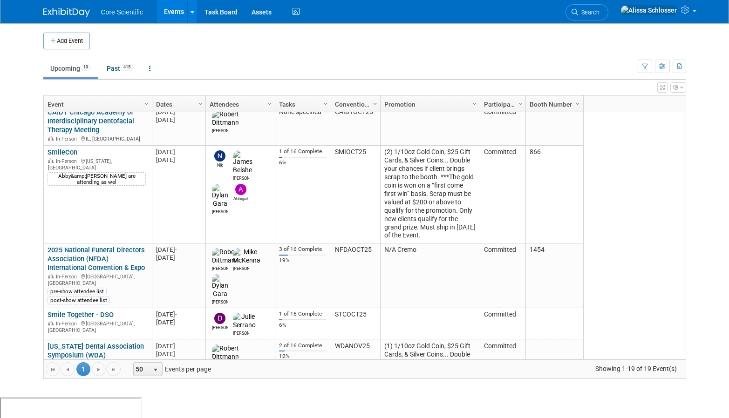
click at [623, 170] on div "2025 M-2025-[DATE] [GEOGRAPHIC_DATA], [GEOGRAPHIC_DATA] [GEOGRAPHIC_DATA] [URL]…" at bounding box center [634, 235] width 103 height 247
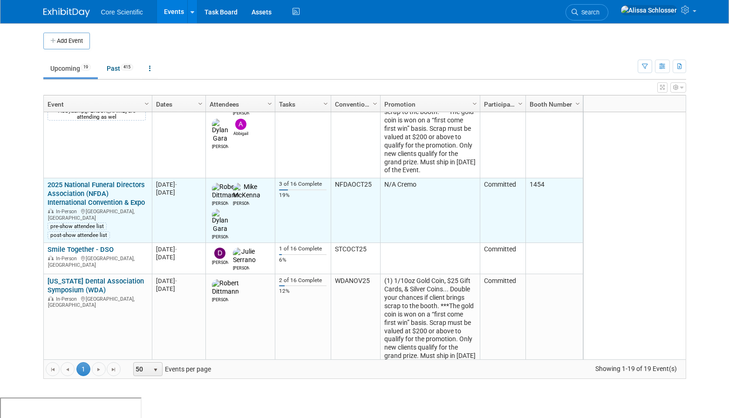
scroll to position [439, 0]
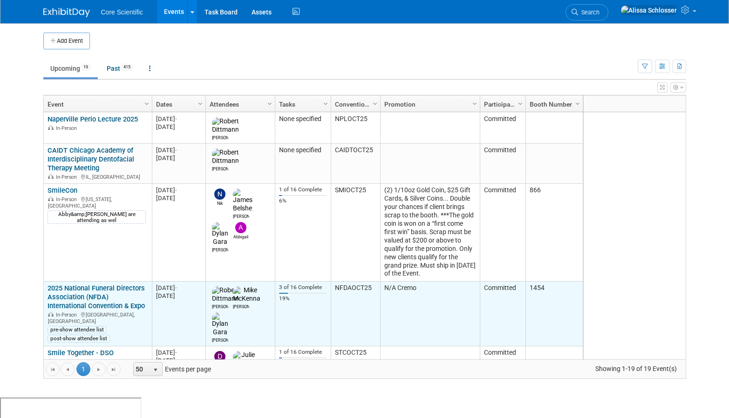
click at [251, 293] on td "[PERSON_NAME]" at bounding box center [239, 314] width 69 height 65
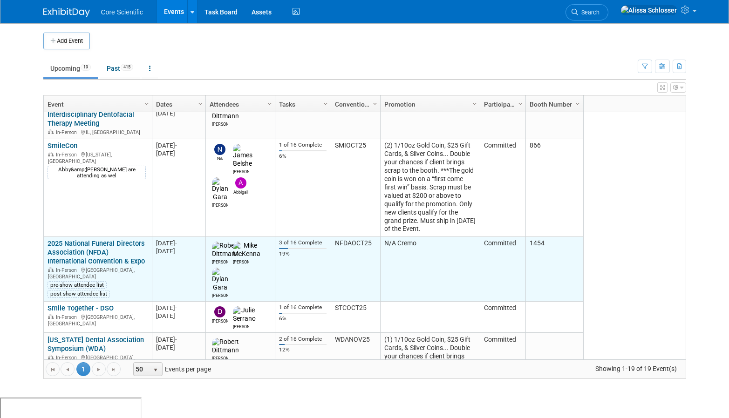
click at [254, 262] on td "[PERSON_NAME]" at bounding box center [239, 269] width 69 height 65
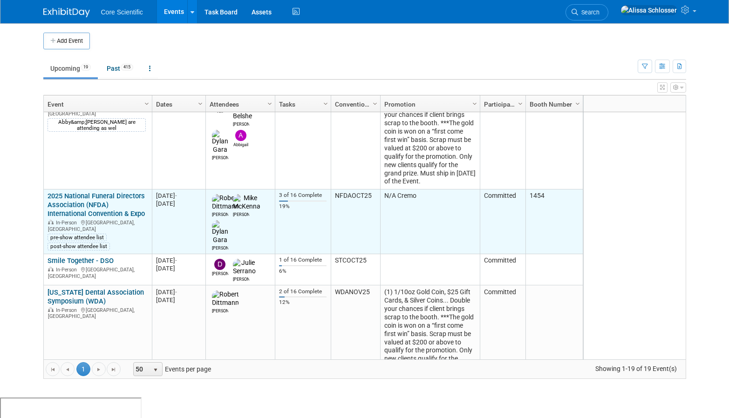
click at [260, 202] on td "[PERSON_NAME]" at bounding box center [239, 222] width 69 height 65
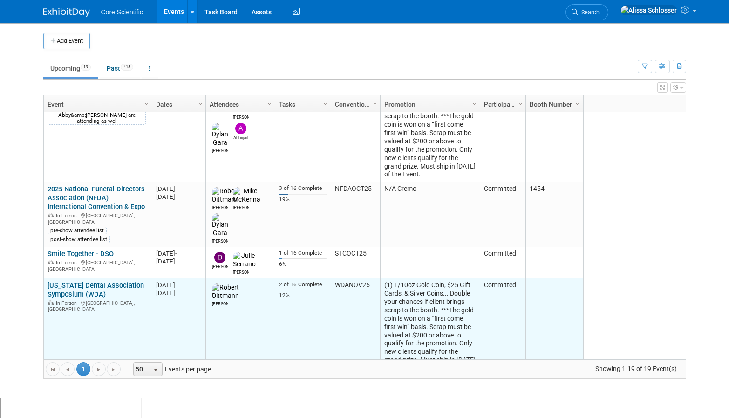
scroll to position [427, 0]
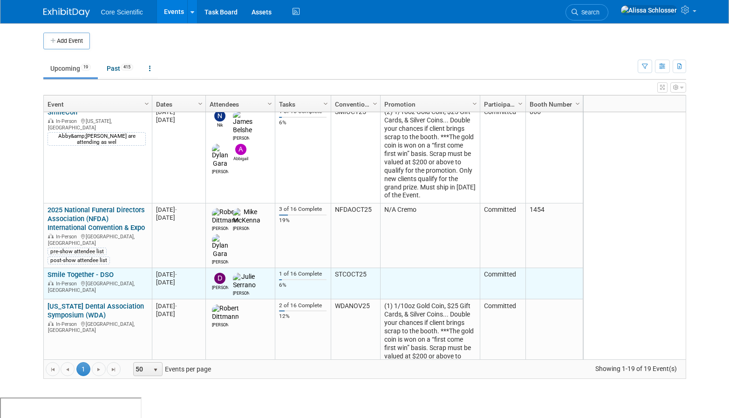
drag, startPoint x: 199, startPoint y: 255, endPoint x: 149, endPoint y: 243, distance: 51.8
click at [147, 268] on tr "Smile Together - DSO Smile Together - DSO In-Person [GEOGRAPHIC_DATA], [GEOGRAP…" at bounding box center [313, 284] width 539 height 32
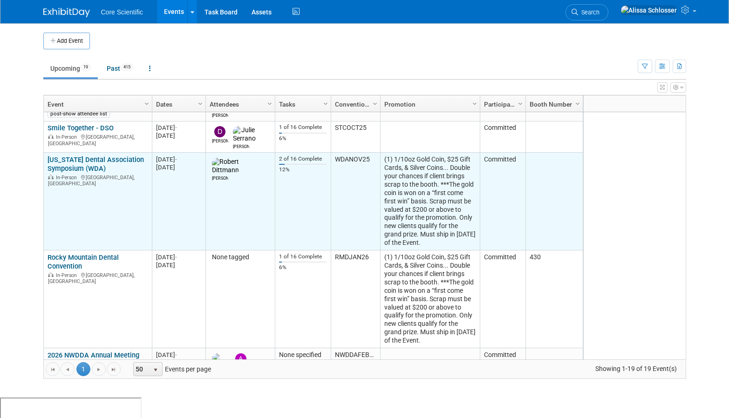
scroll to position [593, 0]
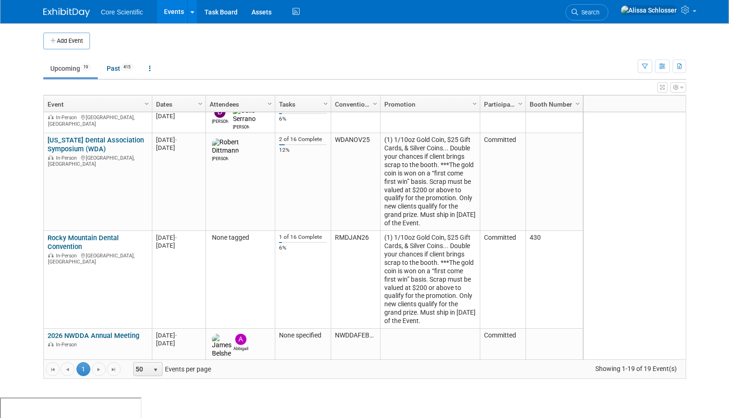
click at [361, 51] on td "Upcoming 19 Past 415 All Events 434 Past and Upcoming Grouped Annually Events g…" at bounding box center [340, 64] width 594 height 30
